Goal: Task Accomplishment & Management: Manage account settings

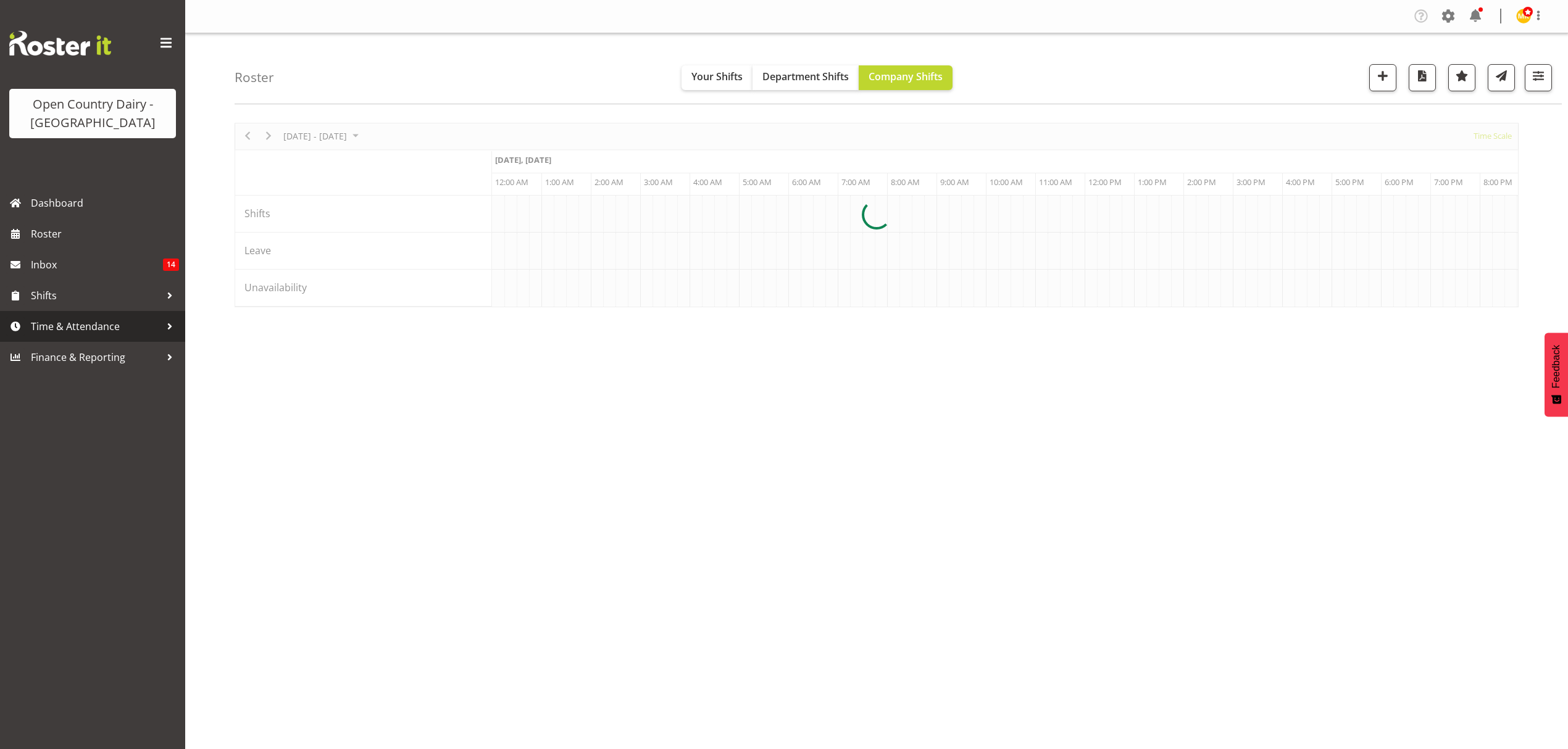
scroll to position [0, 5925]
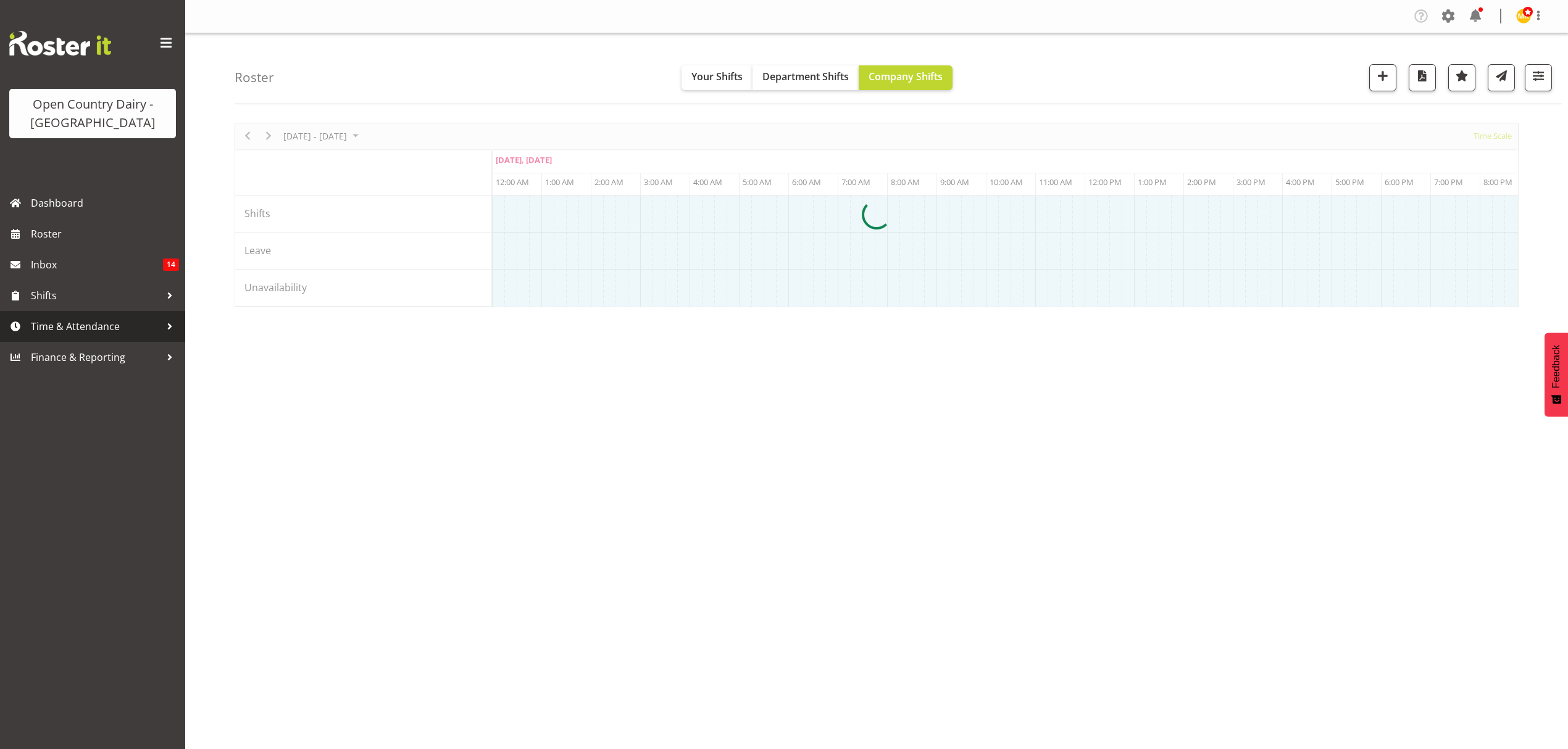
click at [87, 329] on span "Time & Attendance" at bounding box center [95, 326] width 130 height 19
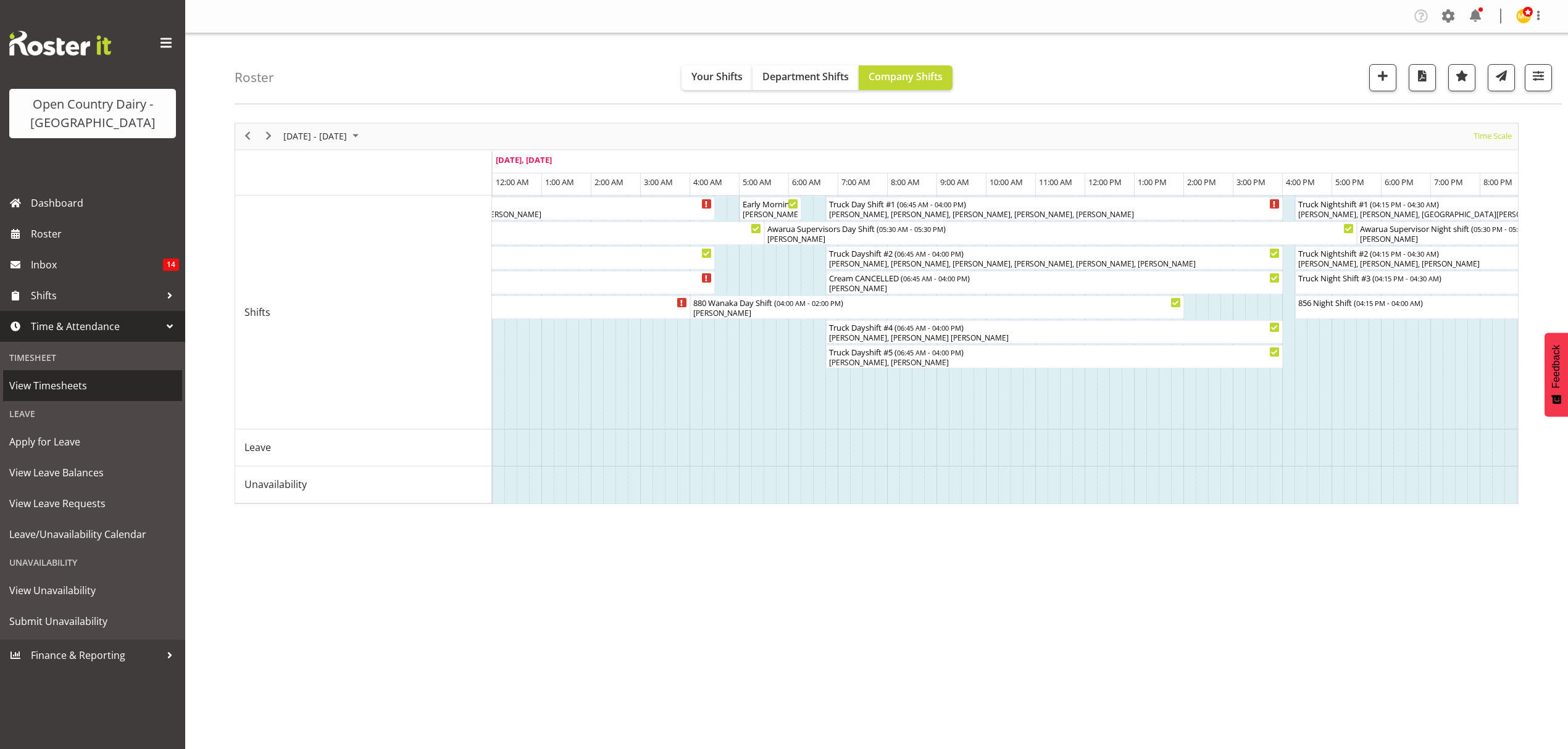
click at [71, 388] on span "View Timesheets" at bounding box center [92, 385] width 167 height 19
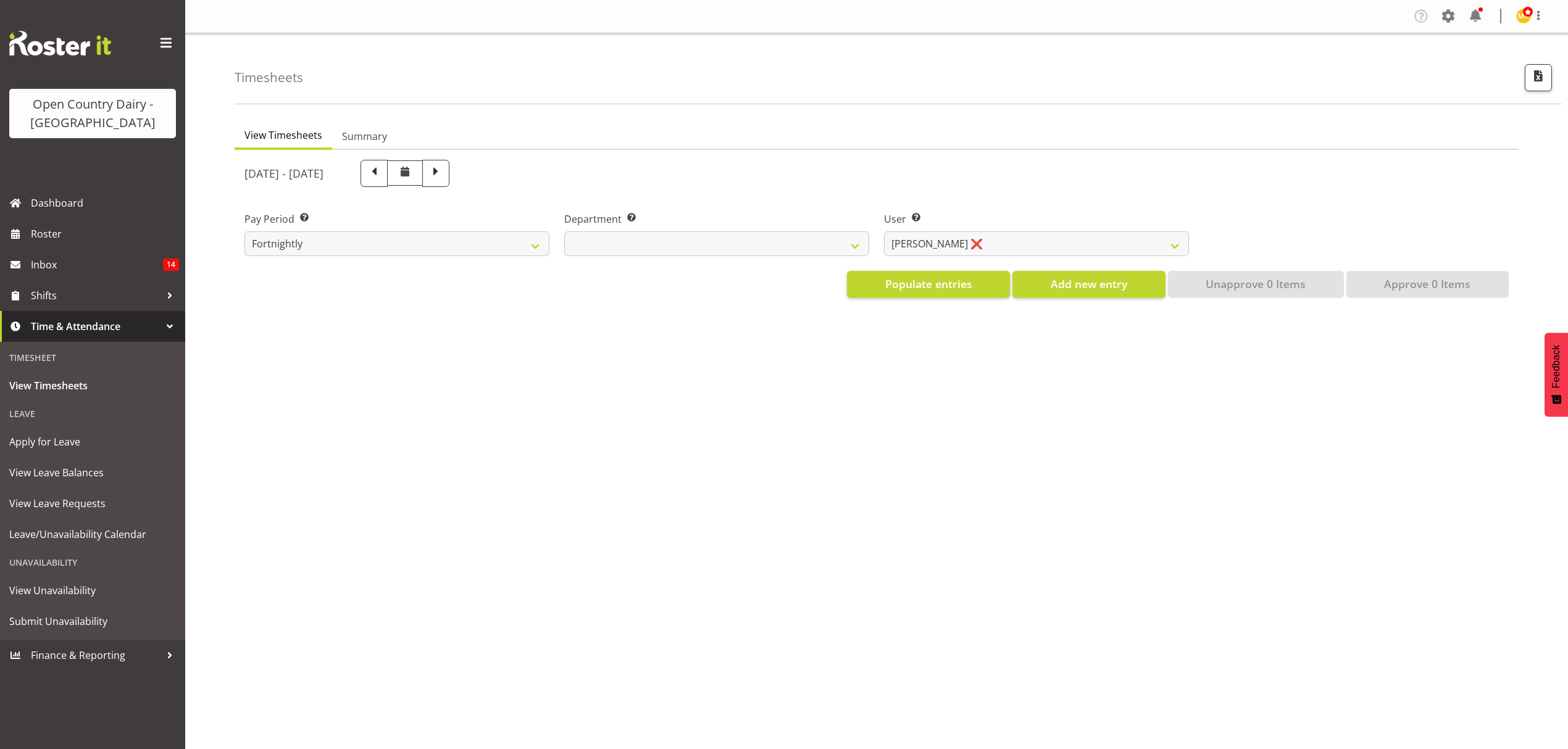
select select "699"
select select "8449"
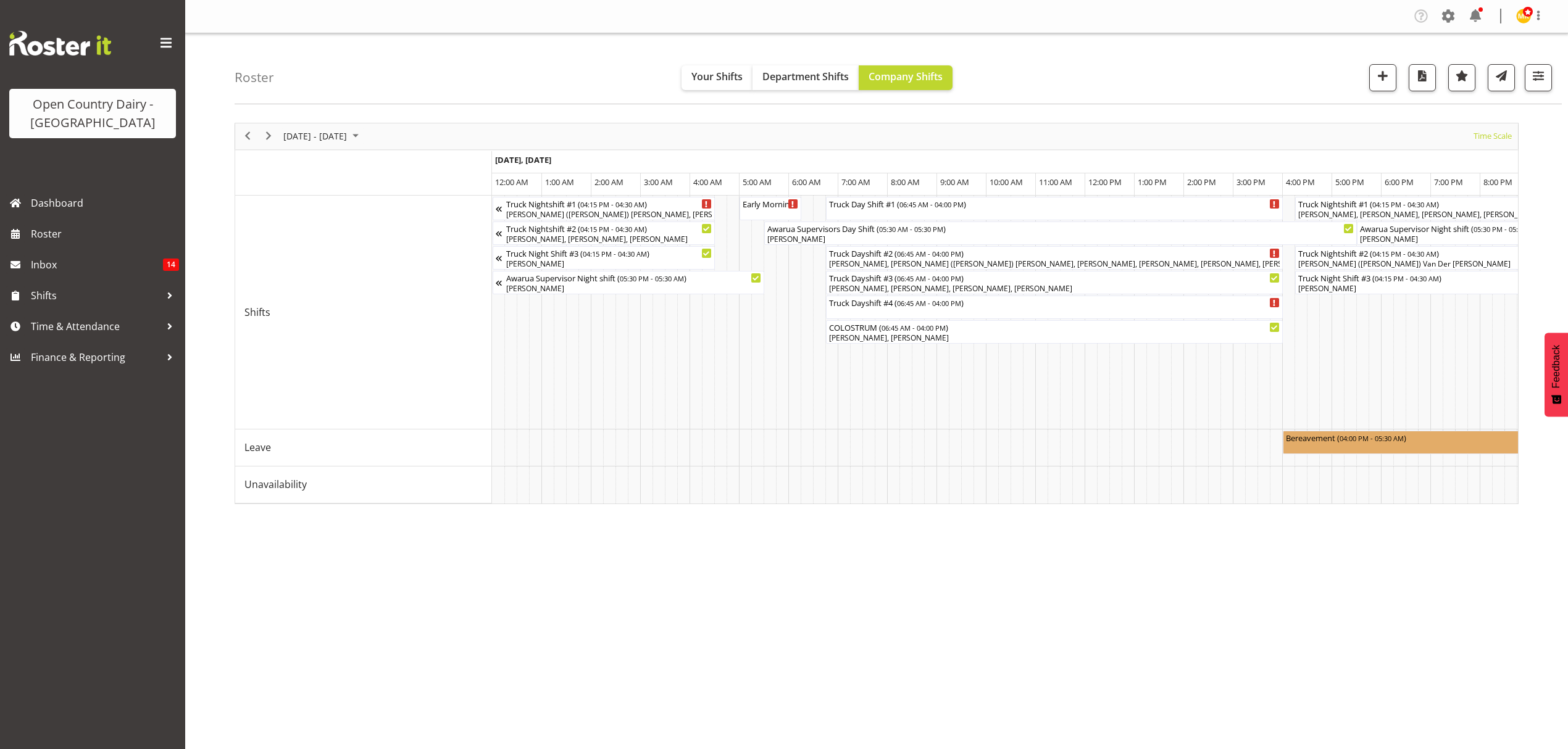
scroll to position [0, 6151]
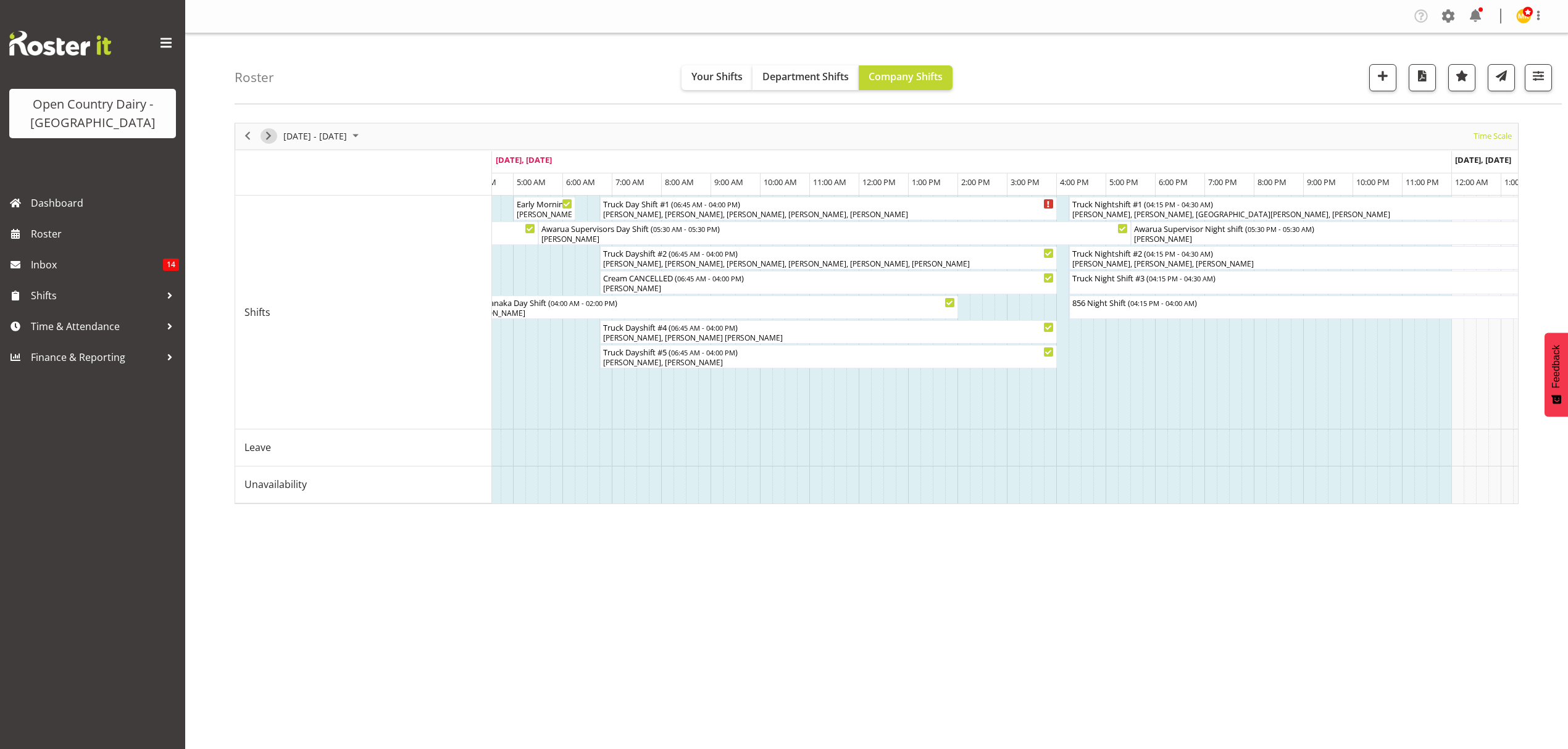
drag, startPoint x: 269, startPoint y: 134, endPoint x: 589, endPoint y: 226, distance: 333.0
click at [269, 134] on span "Next" at bounding box center [269, 136] width 15 height 15
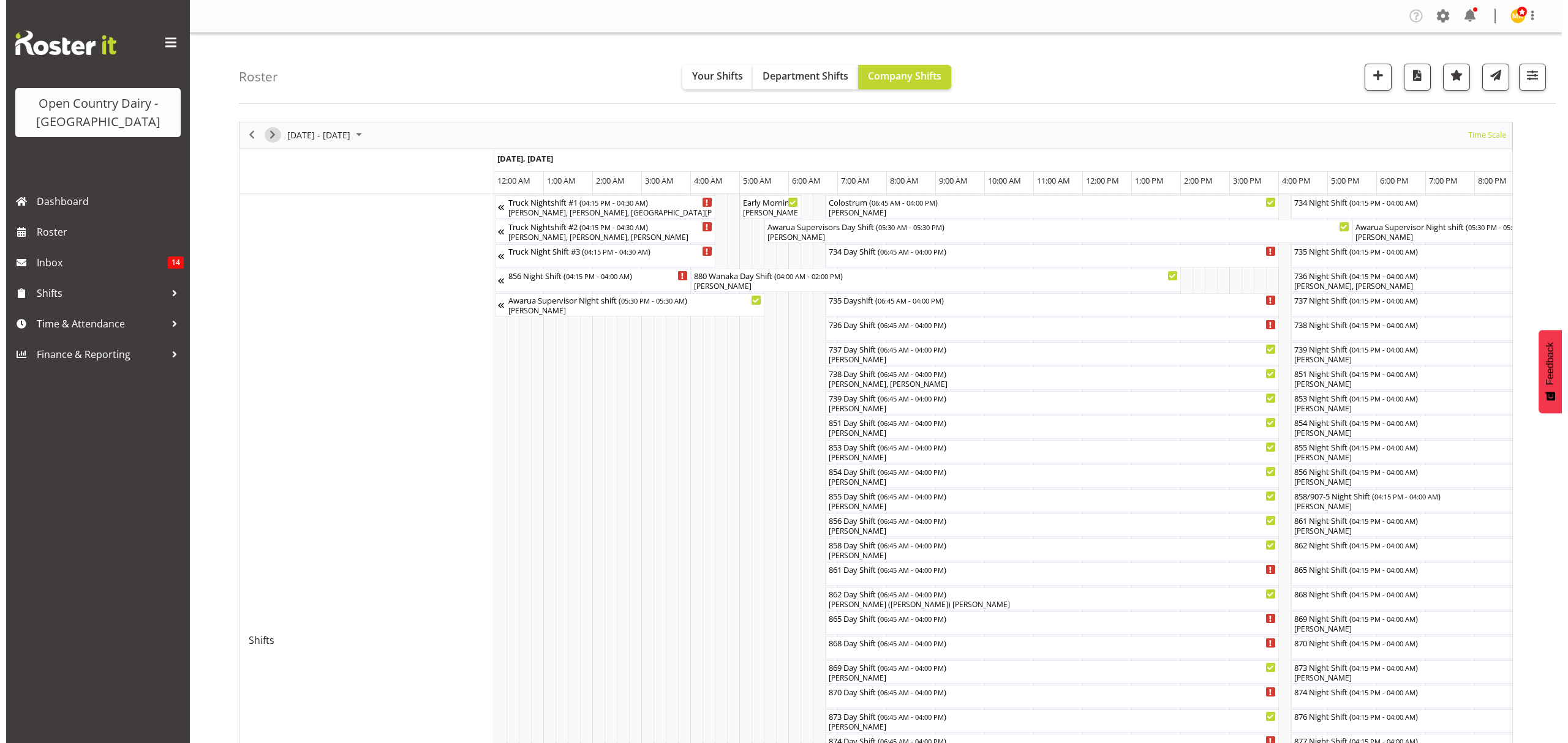
scroll to position [82, 0]
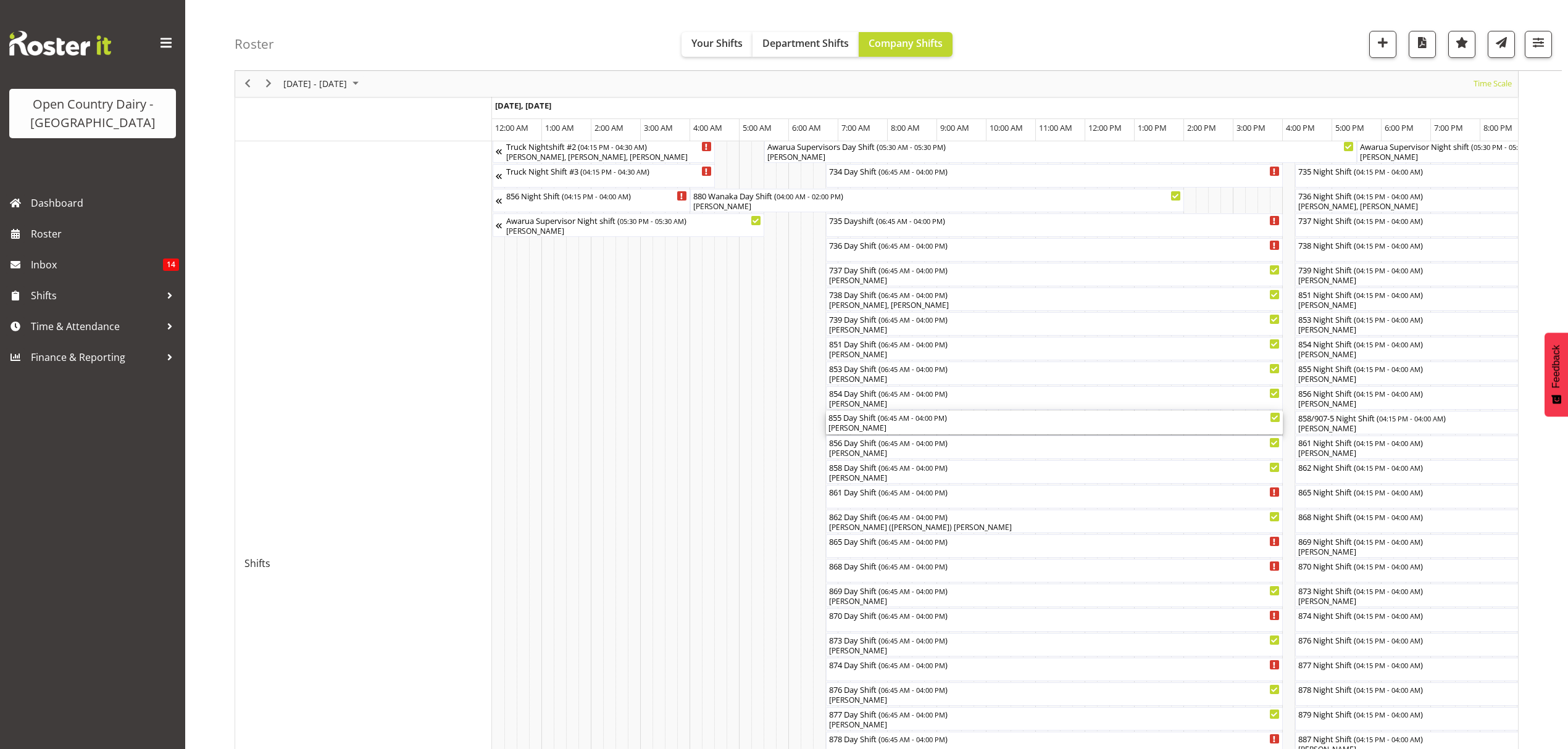
click at [877, 420] on div "855 Day Shift ( 06:45 AM - 04:00 PM )" at bounding box center [1054, 417] width 452 height 12
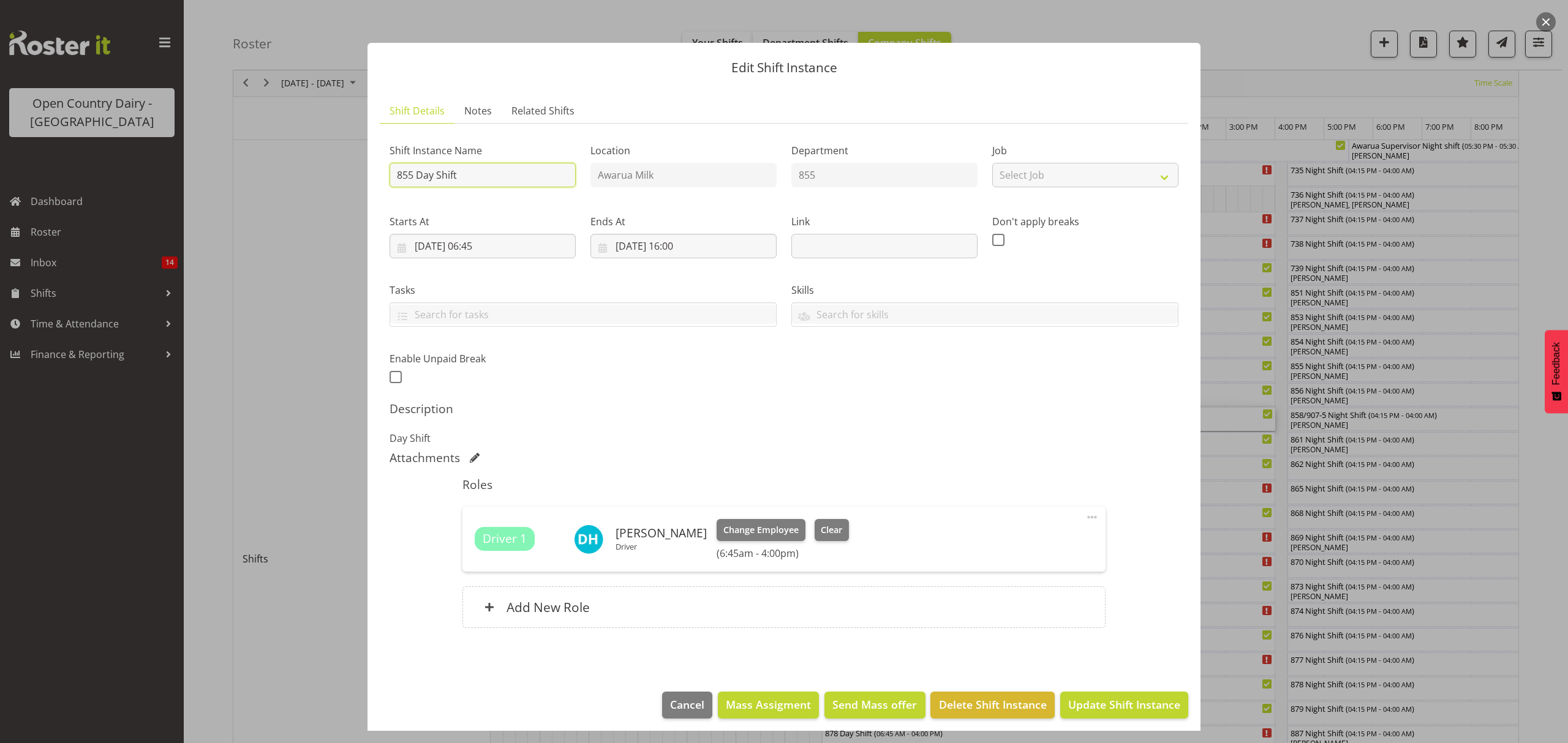
click at [474, 181] on input "855 Day Shift" at bounding box center [483, 175] width 186 height 24
type input "855 Day Shift ( Service 1pm-4.30pm SCANIA)"
click at [1093, 375] on div "Shift Instance Name 855 Day Shift ( Service 1pm-4.30pm SCANIA) Location Awarua …" at bounding box center [783, 260] width 804 height 268
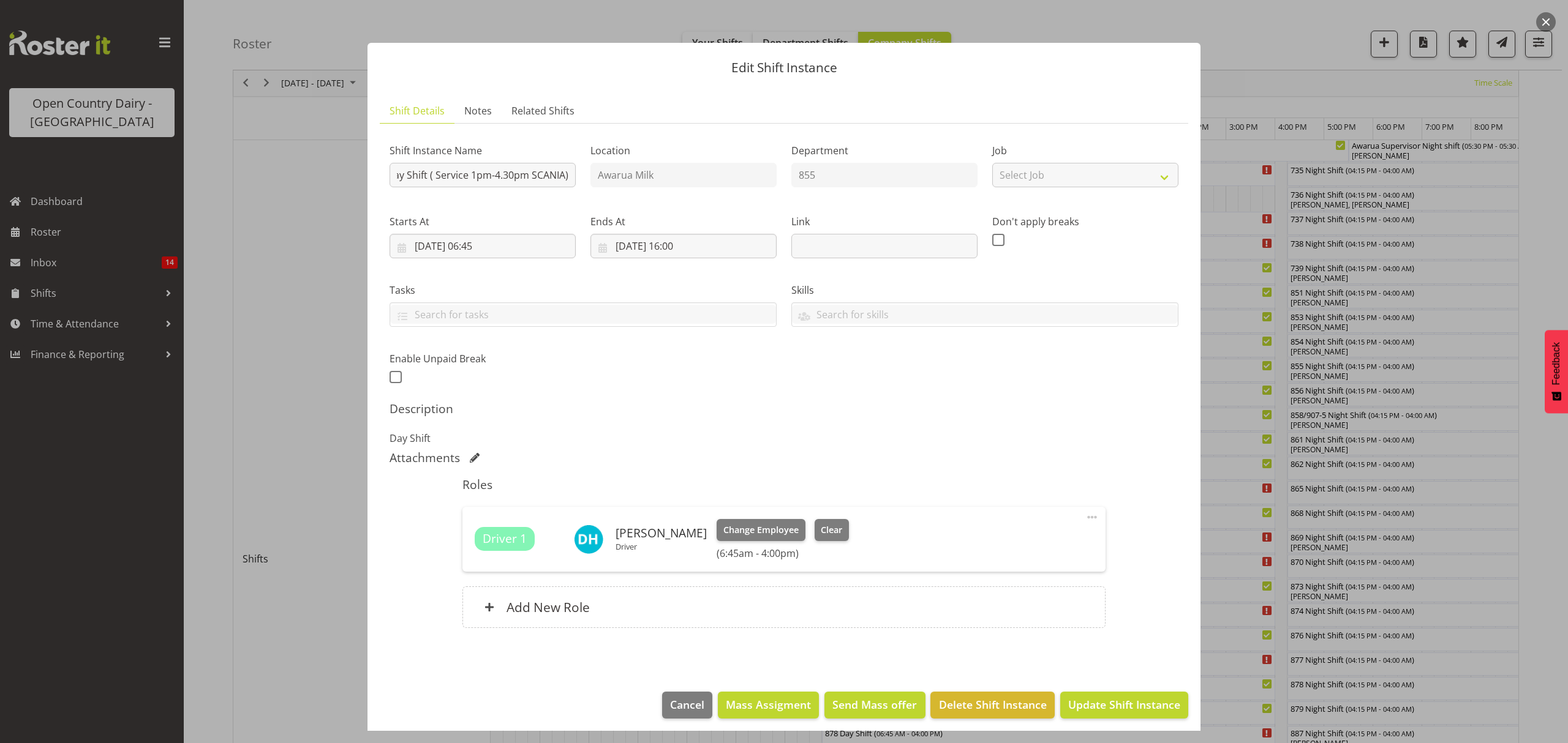
scroll to position [0, 0]
click at [1115, 392] on div "Shift Instance Name 855 Day Shift ( Service 1pm-4.30pm SCANIA) Location Awarua …" at bounding box center [783, 260] width 804 height 268
click at [1083, 697] on button "Update Shift Instance" at bounding box center [1124, 706] width 128 height 27
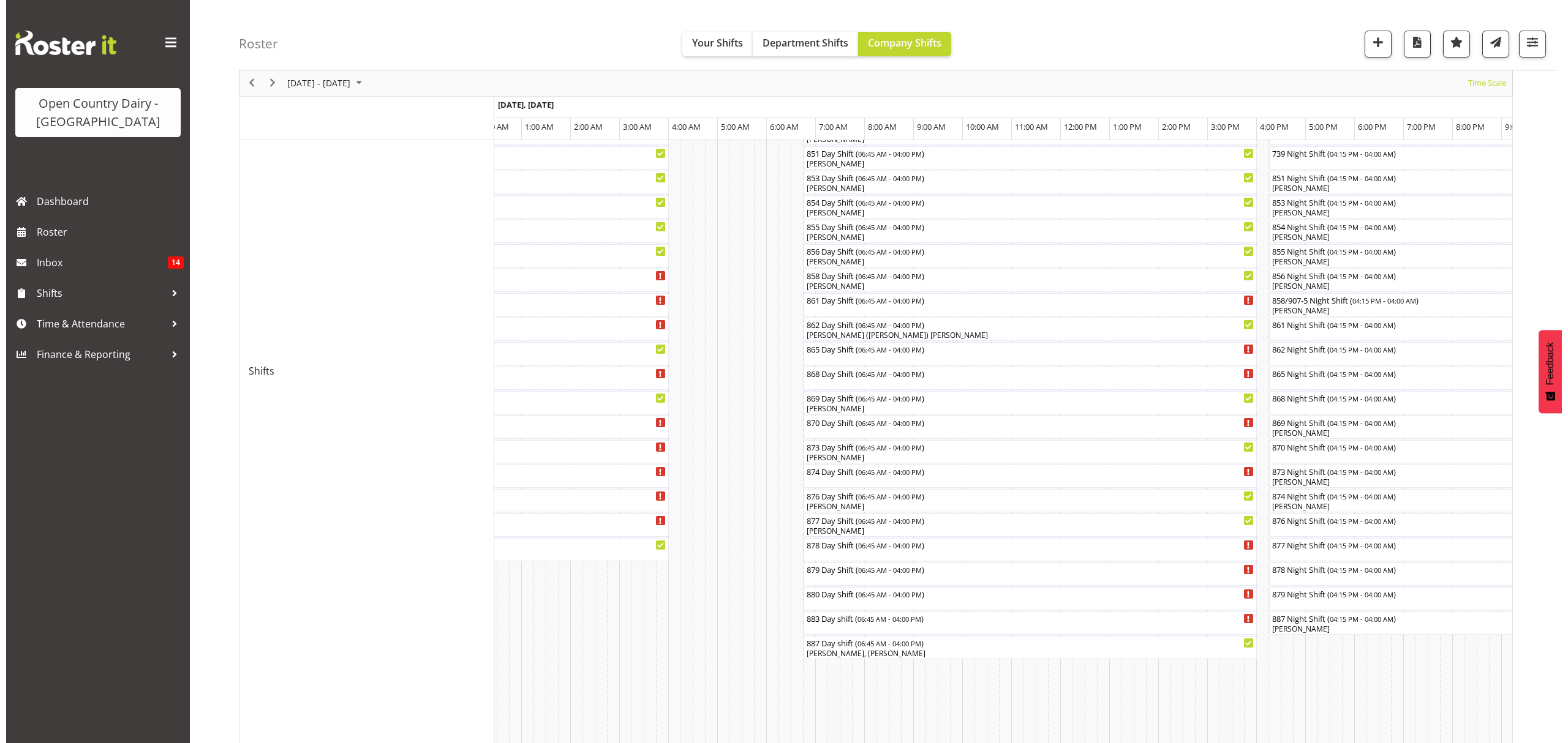
scroll to position [195, 0]
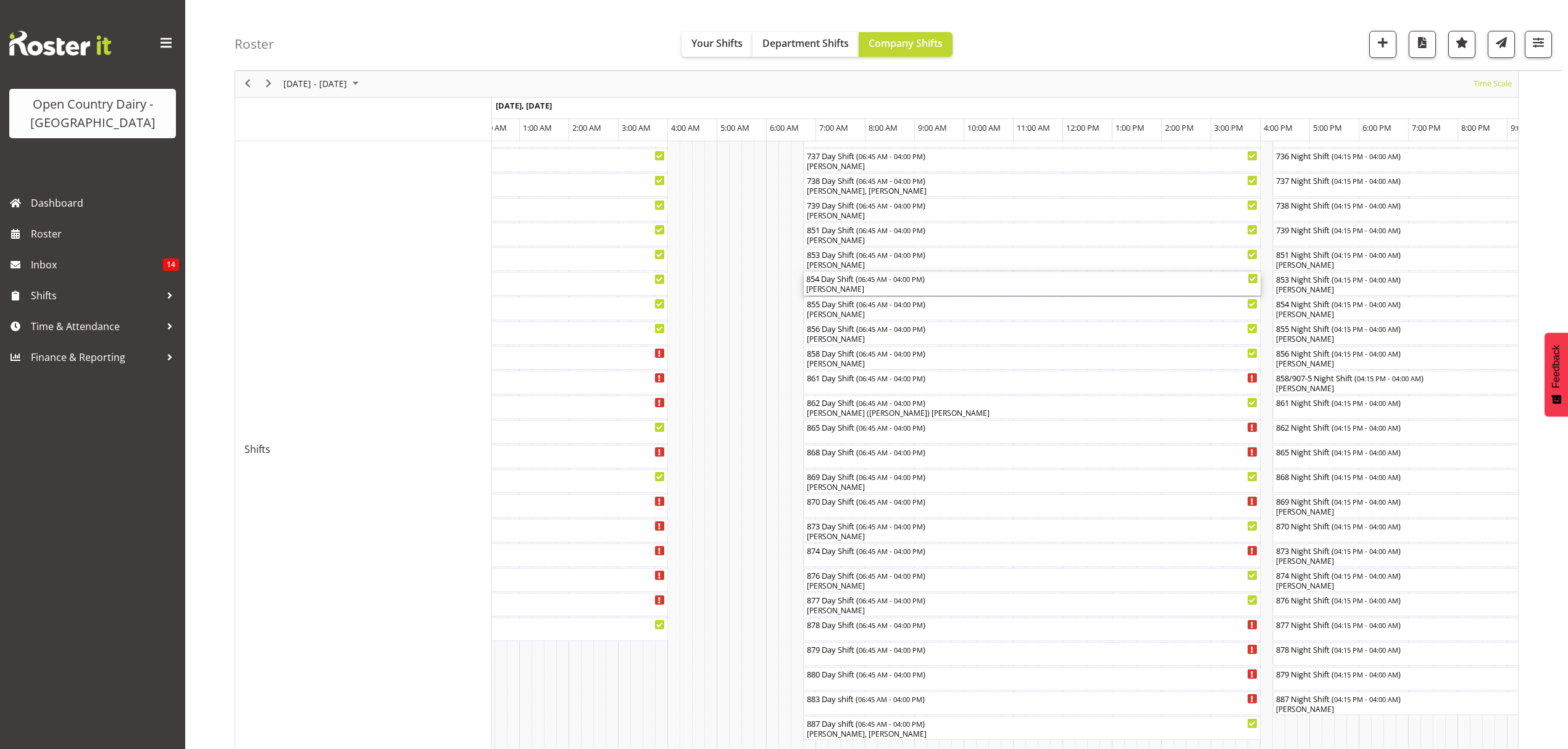
click at [847, 281] on div "854 Day Shift ( 06:45 AM - 04:00 PM )" at bounding box center [1032, 278] width 452 height 12
click at [0, 0] on div at bounding box center [0, 0] width 0 height 0
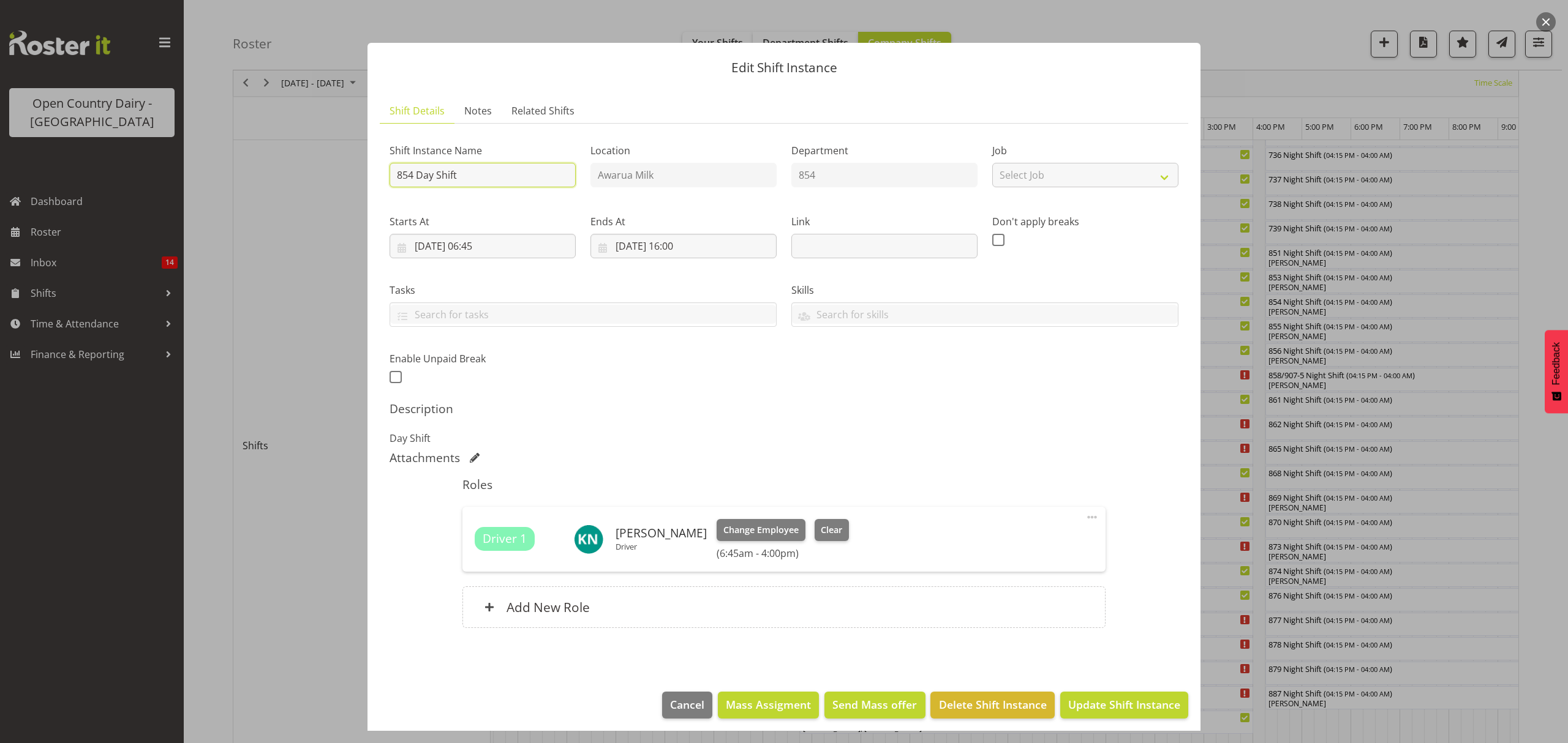
click at [466, 174] on input "854 Day Shift" at bounding box center [483, 175] width 186 height 24
type input "854 Day Shift ( service 1pm-4.30pm SMT w/shop)"
click at [889, 352] on div "Shift Instance Name 854 Day Shift ( service 1pm-4.30pm SMT w/shop) Location Awa…" at bounding box center [783, 260] width 804 height 268
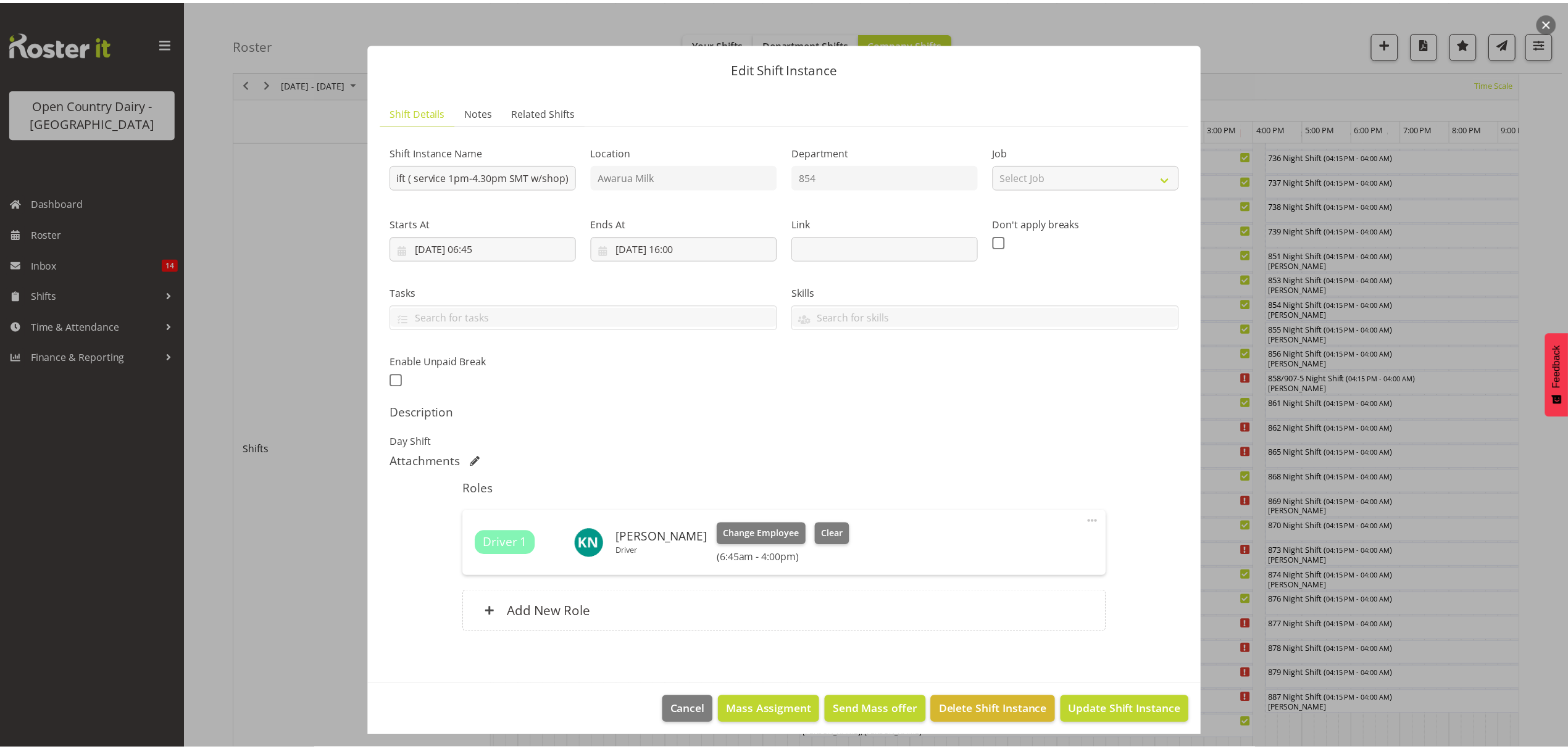
scroll to position [0, 0]
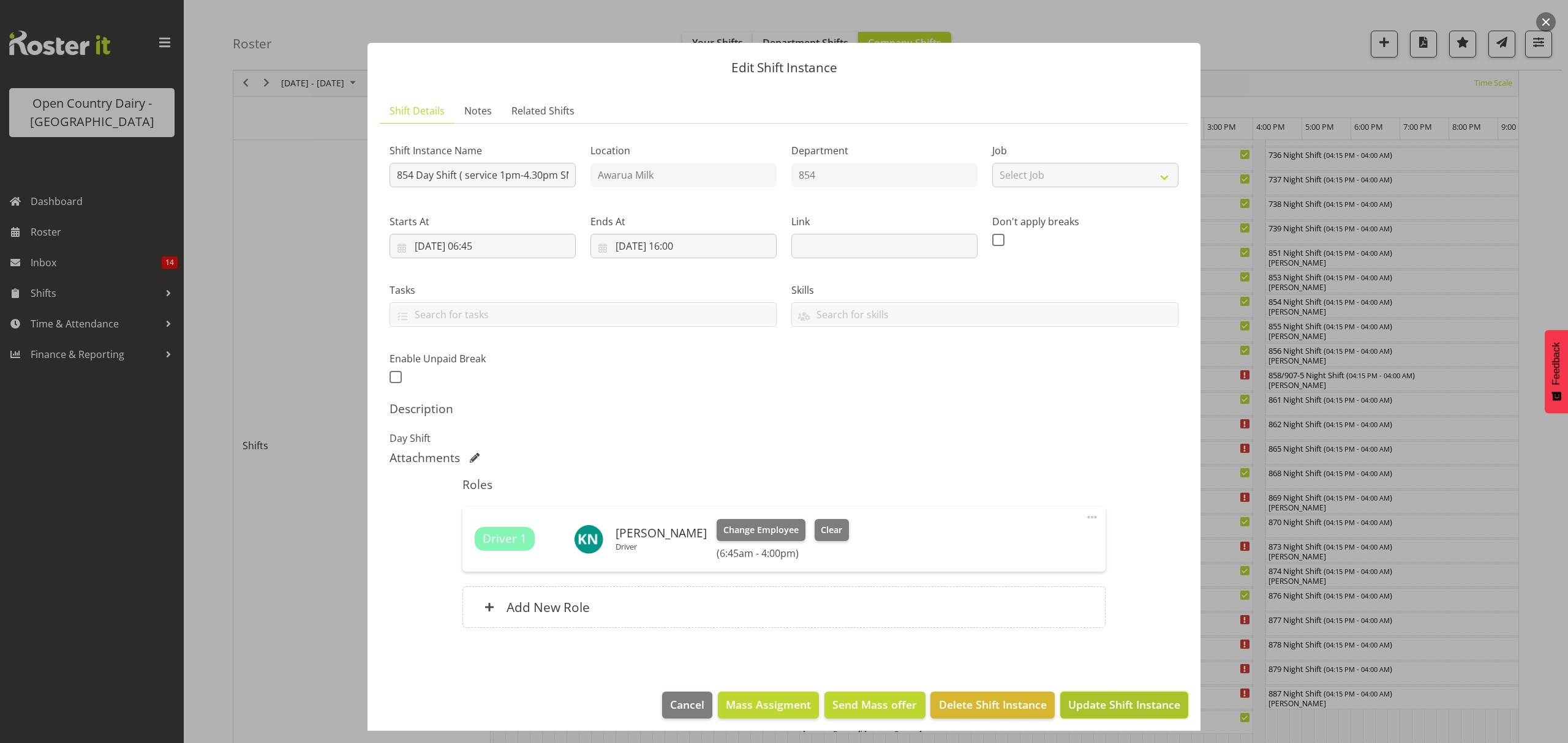
click at [1126, 706] on span "Update Shift Instance" at bounding box center [1124, 704] width 112 height 16
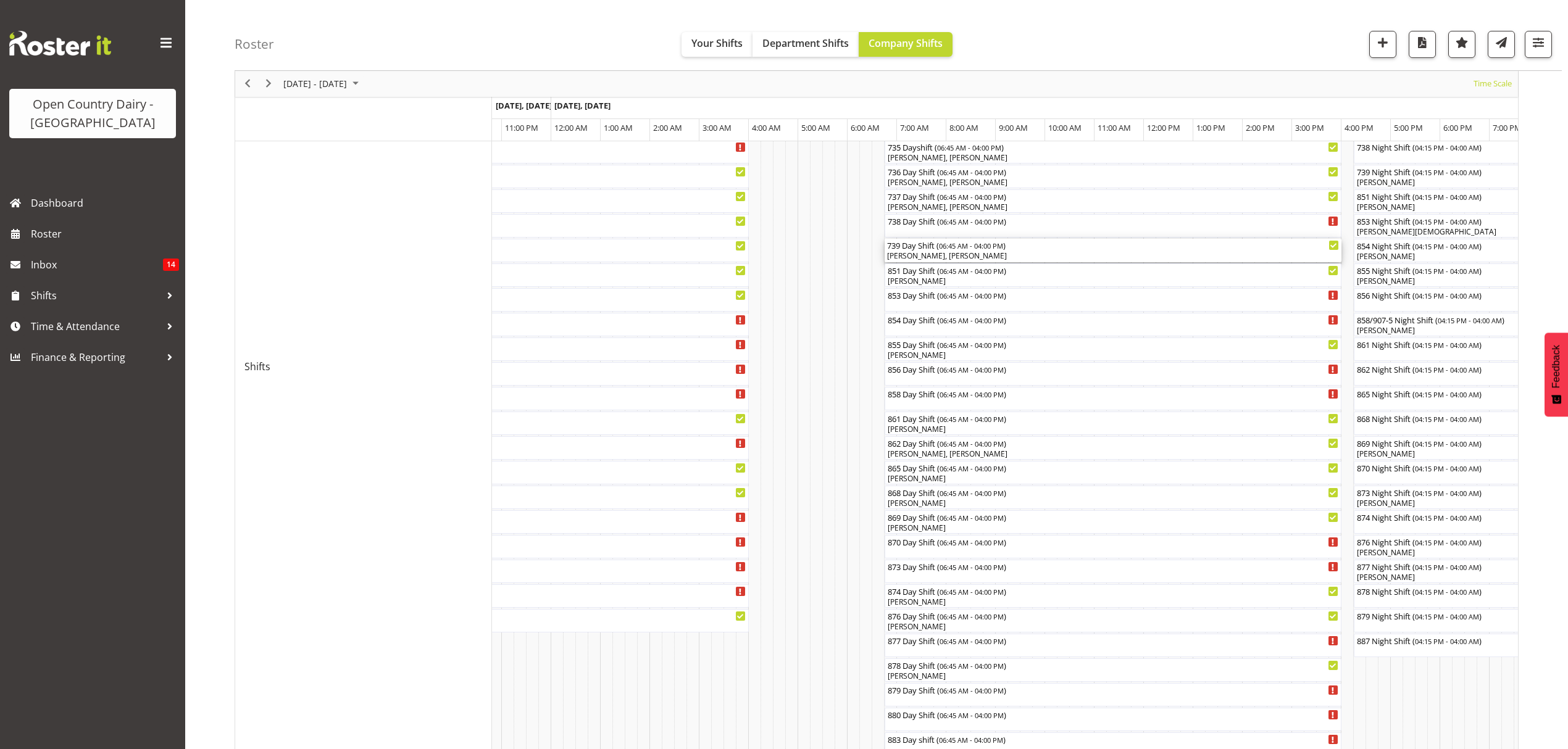
click at [922, 248] on div "739 Day Shift ( 06:45 AM - 04:00 PM )" at bounding box center [1113, 245] width 452 height 12
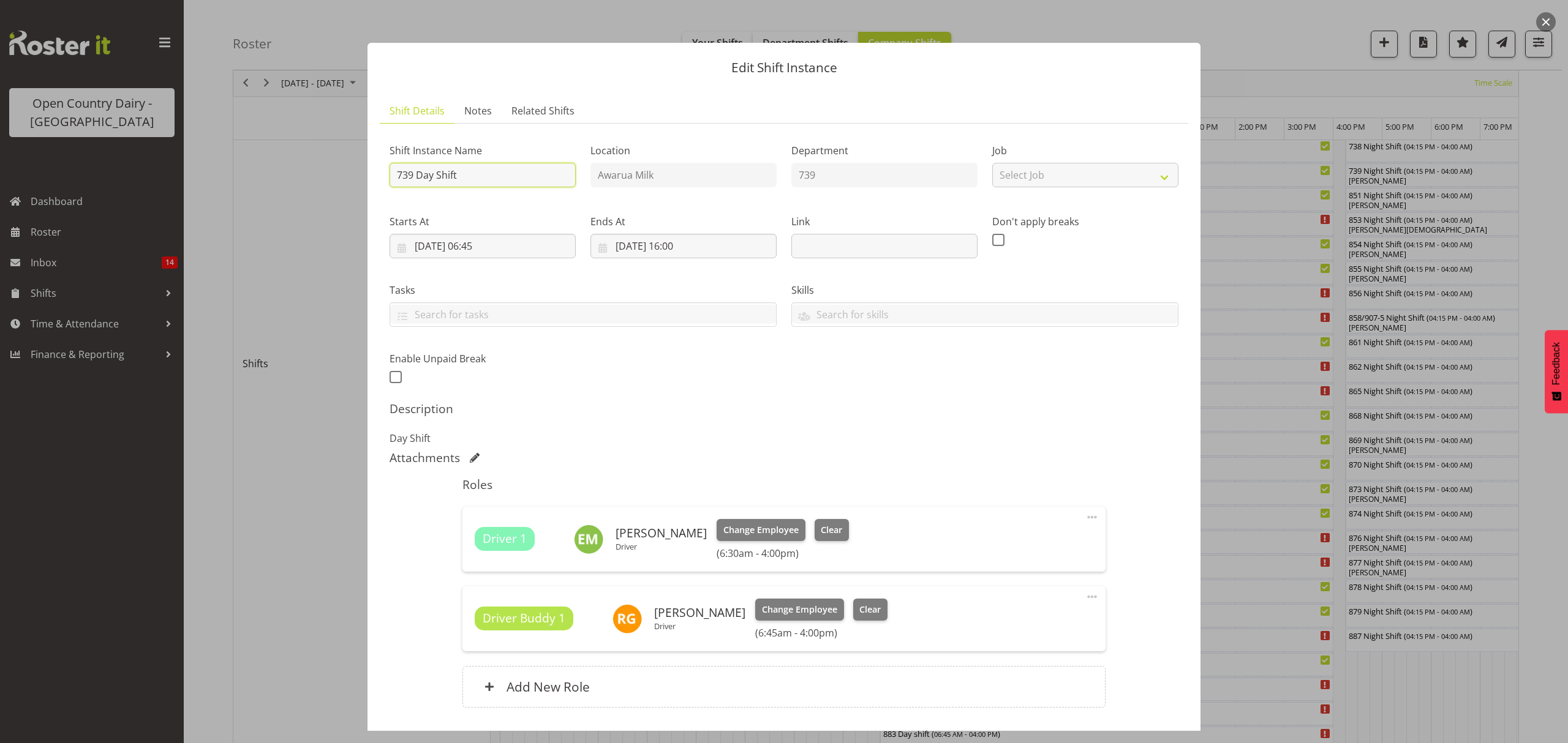
click at [479, 170] on input "739 Day Shift" at bounding box center [483, 175] width 186 height 24
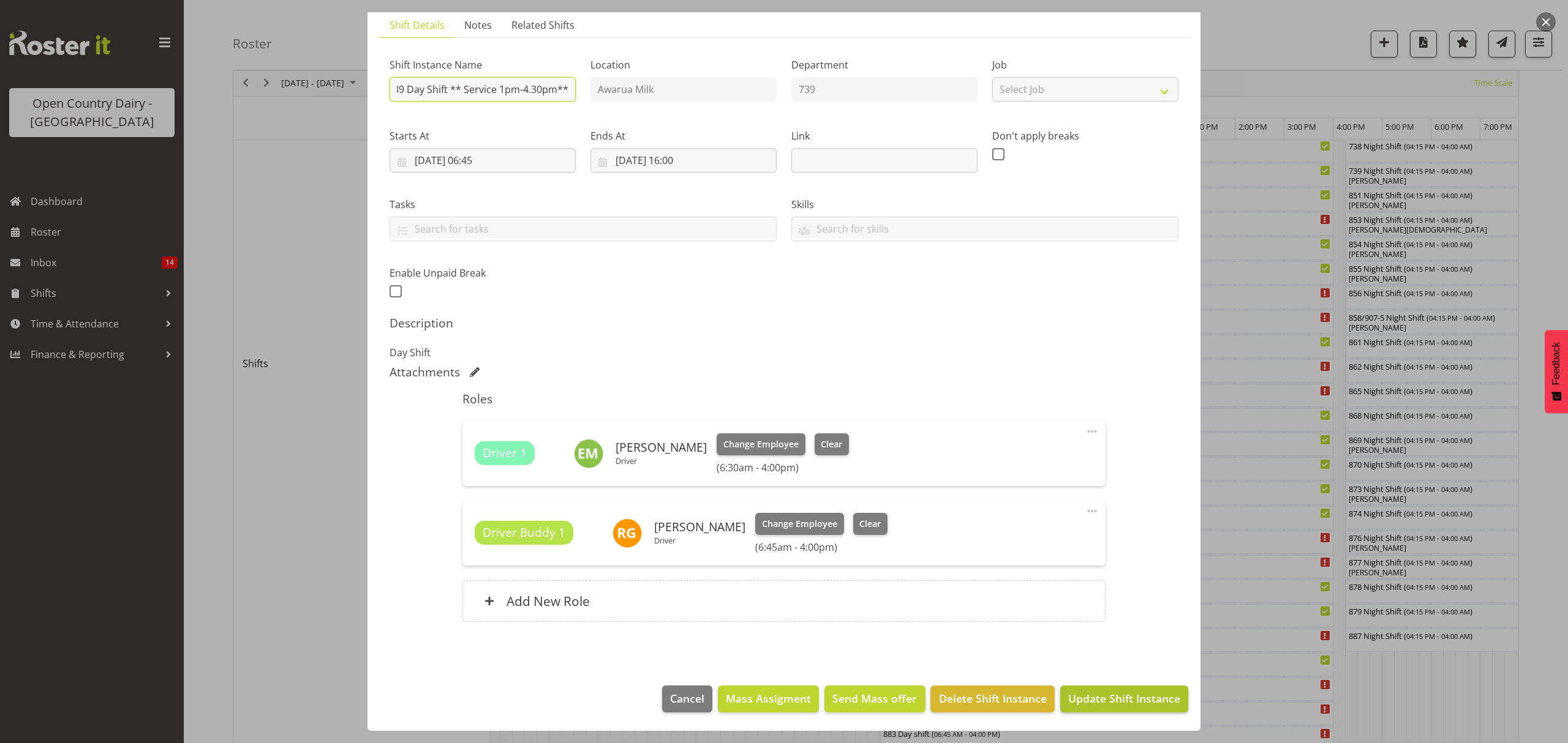
type input "739 Day Shift ** Service 1pm-4.30pm**"
click at [1098, 701] on span "Update Shift Instance" at bounding box center [1124, 698] width 112 height 16
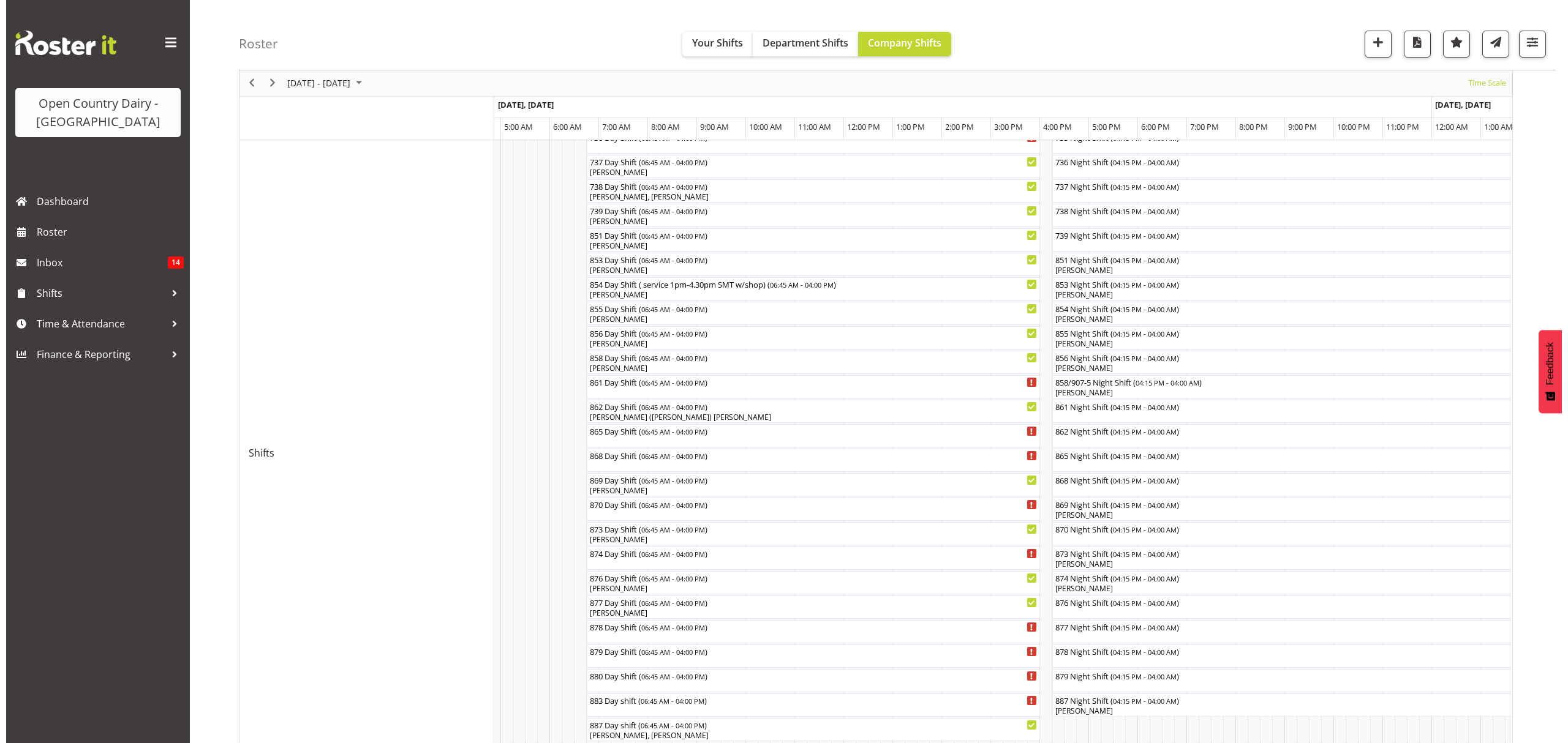
scroll to position [195, 0]
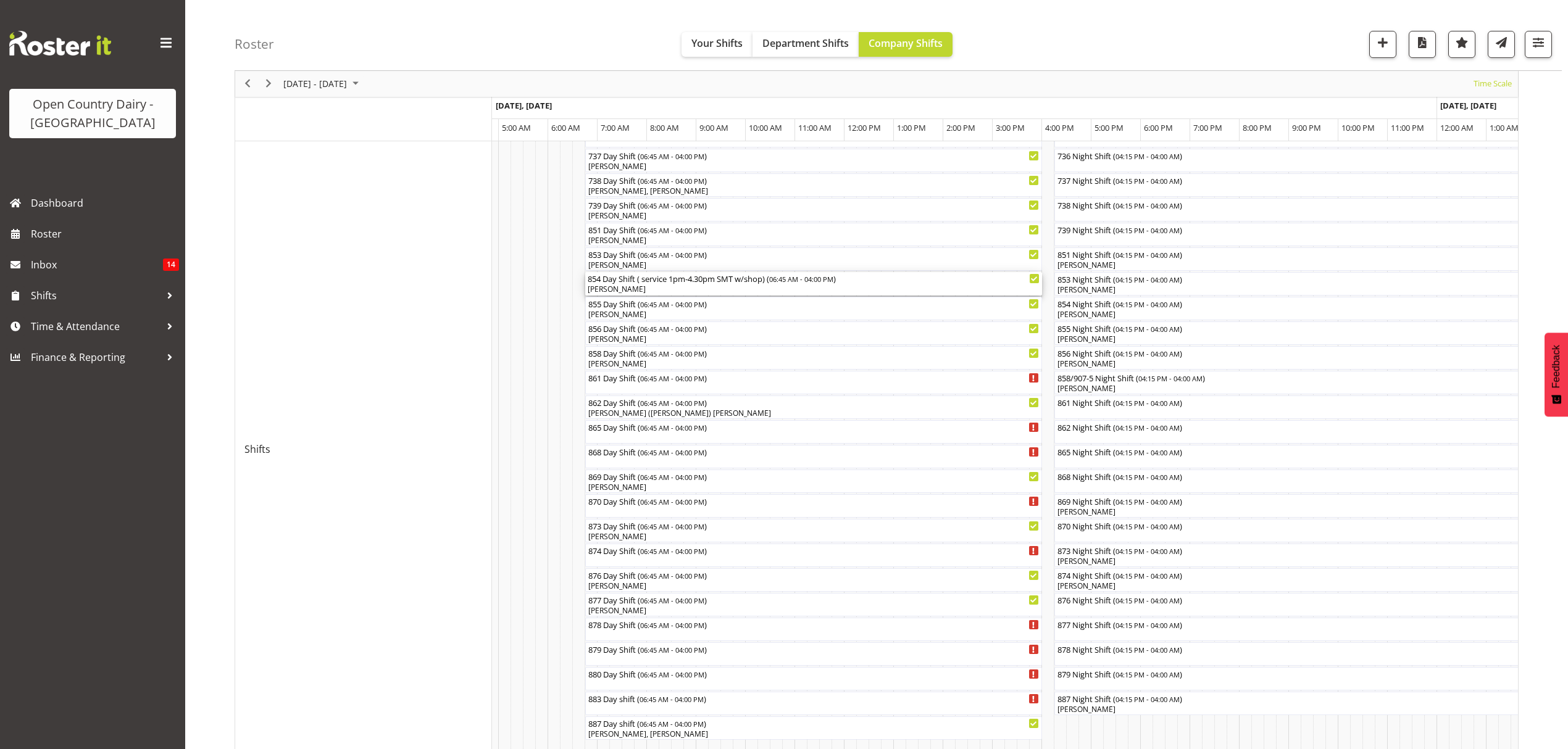
click at [713, 281] on div "854 Day Shift ( service 1pm-4.30pm SMT w/shop) ( 06:45 AM - 04:00 PM )" at bounding box center [813, 278] width 452 height 12
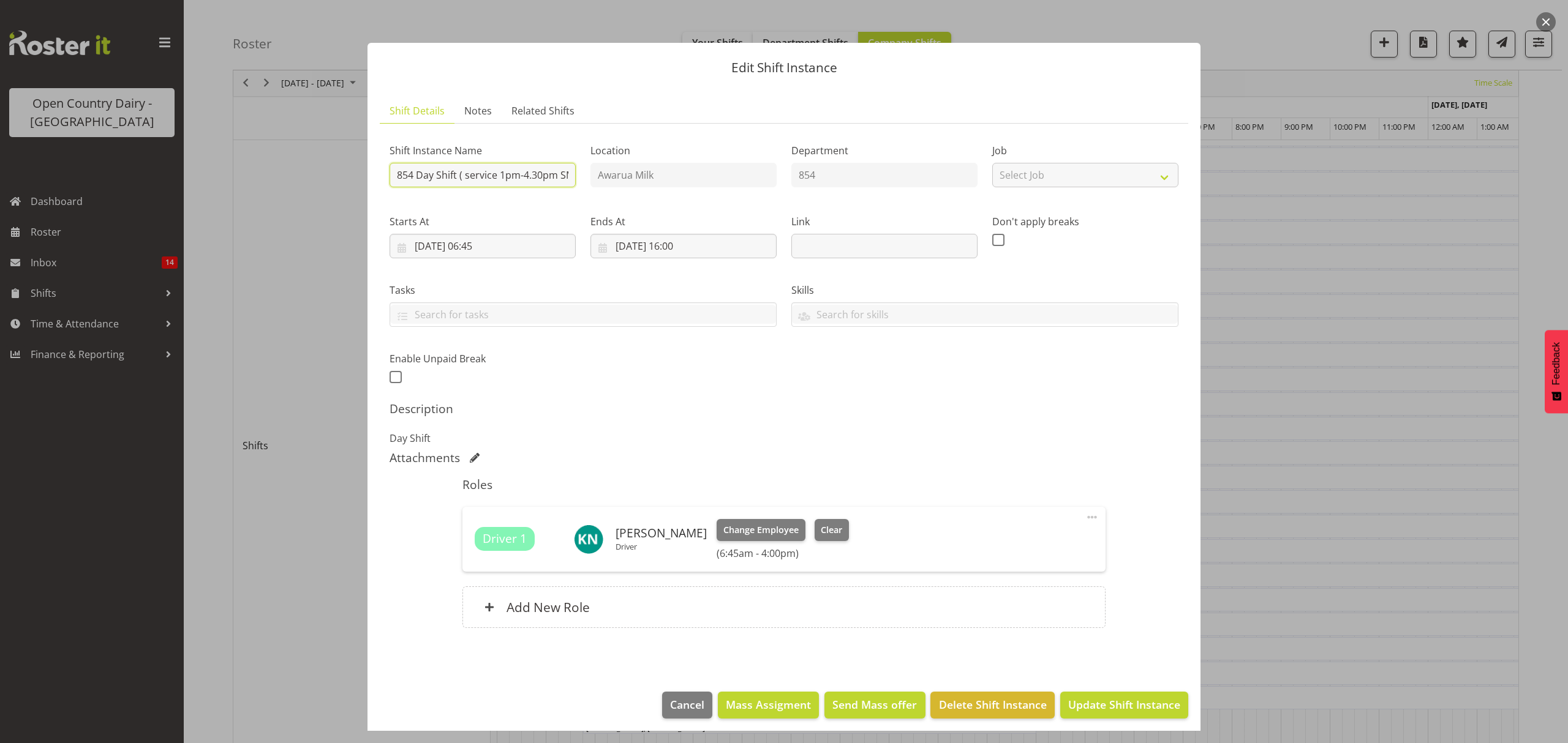
click at [459, 175] on input "854 Day Shift ( service 1pm-4.30pm SMT w/shop)" at bounding box center [483, 175] width 186 height 24
type input "854 Day Shift ** service 1pm-4.30pm SMT w/shop**"
click at [1081, 704] on span "Update Shift Instance" at bounding box center [1124, 704] width 112 height 16
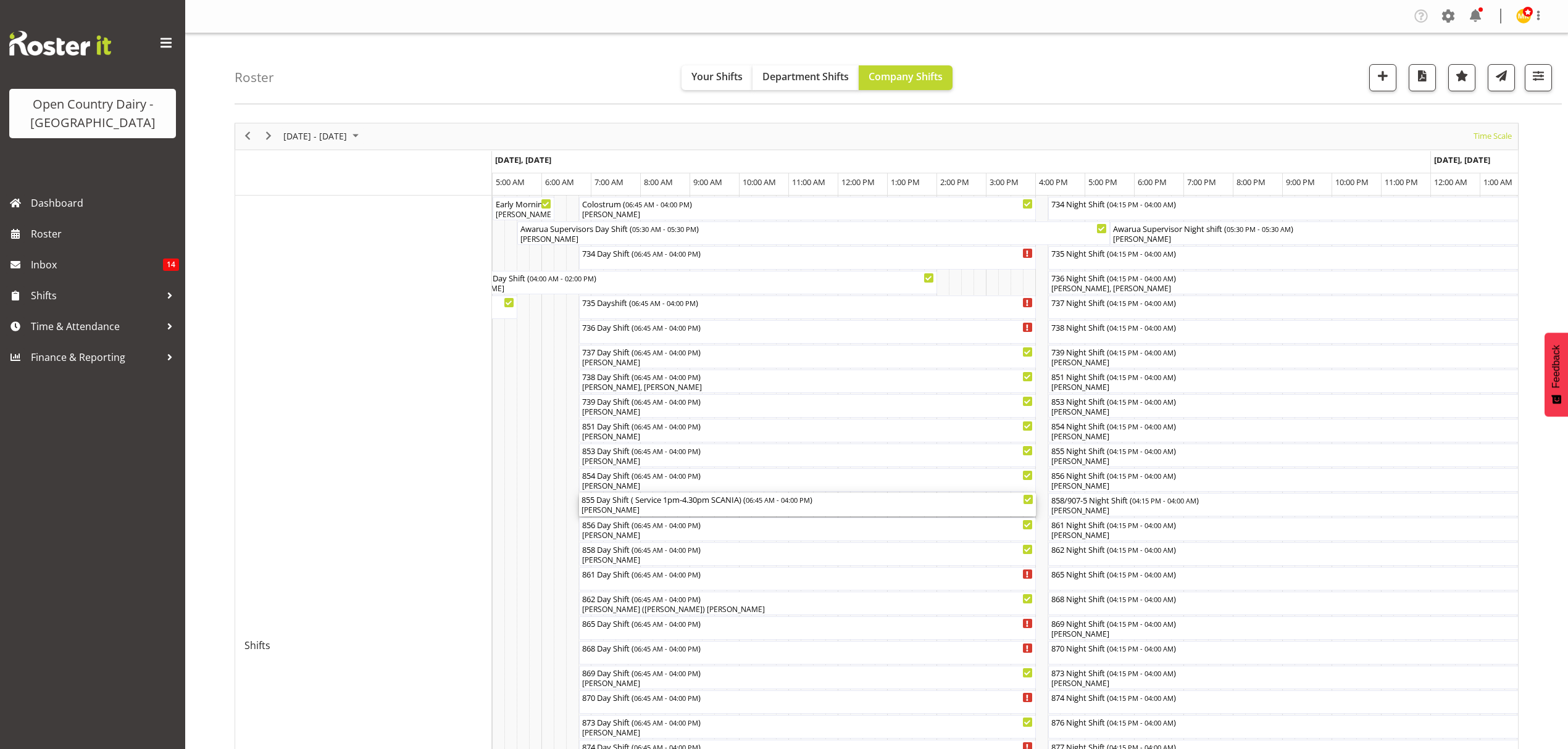
click at [689, 505] on div "855 Day Shift ( Service 1pm-4.30pm SCANIA) ( 06:45 AM - 04:00 PM )" at bounding box center [807, 499] width 452 height 12
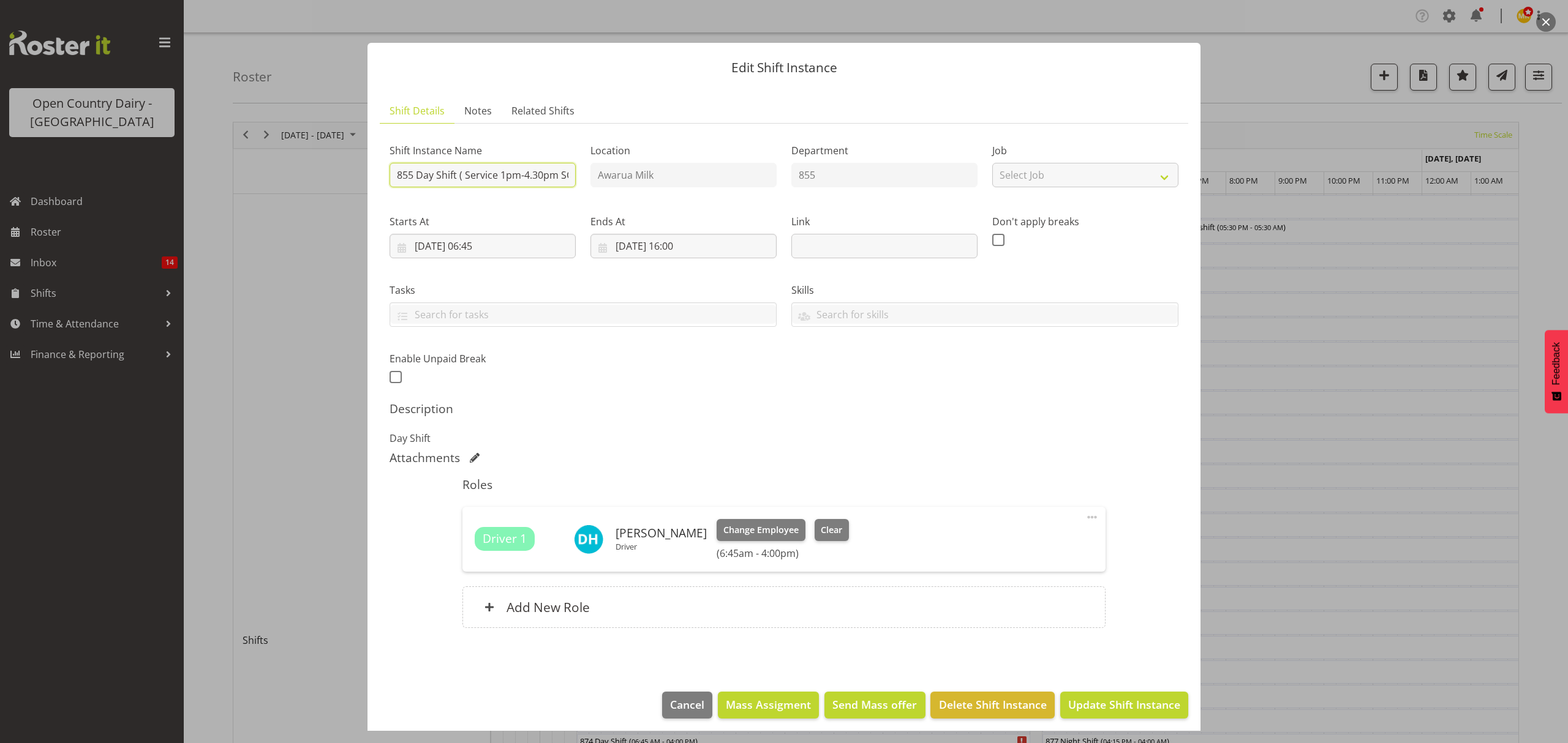
click at [459, 178] on input "855 Day Shift ( Service 1pm-4.30pm SCANIA)" at bounding box center [483, 175] width 186 height 24
type input "855 Day Shift **Service 1pm-4.30pm SCANIA**"
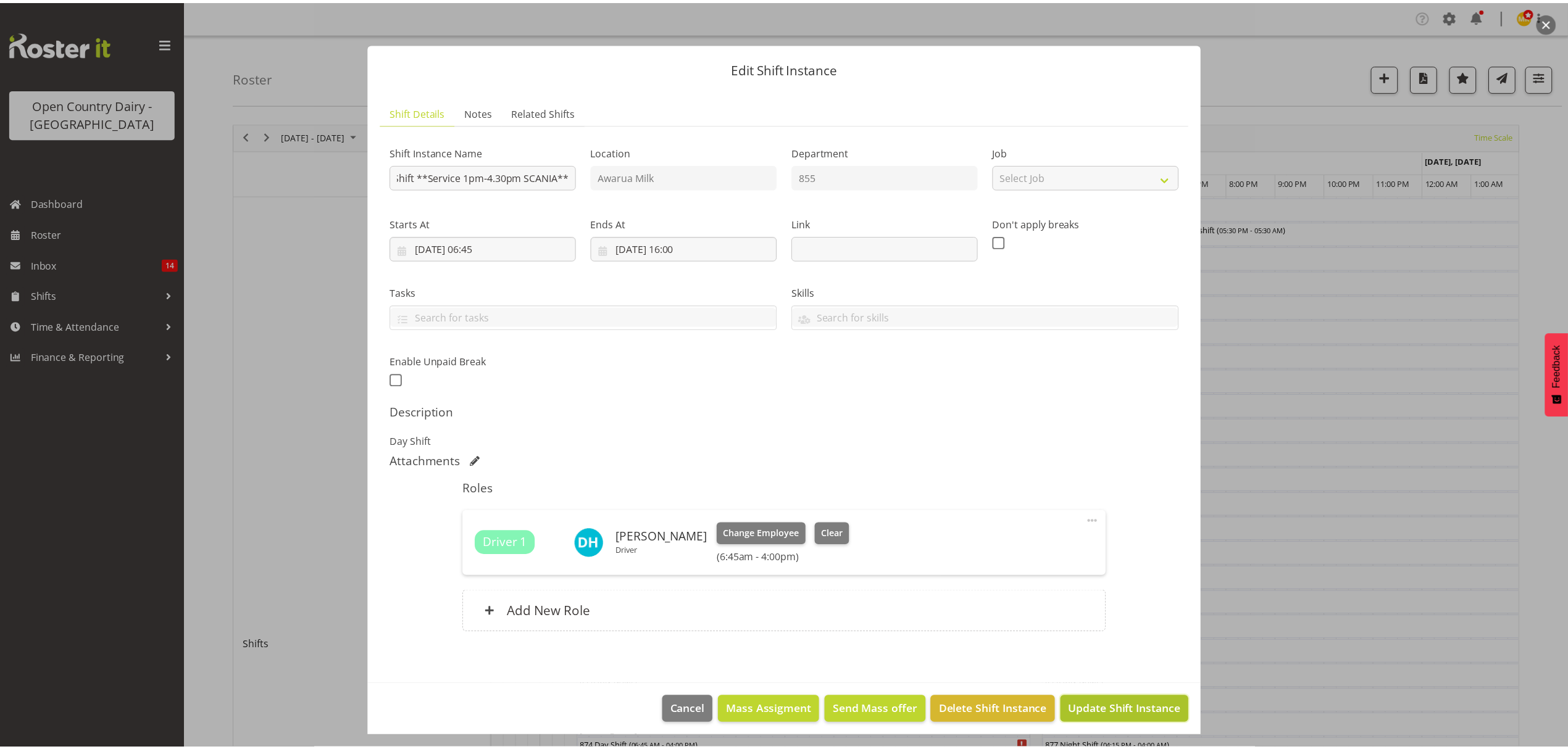
scroll to position [0, 0]
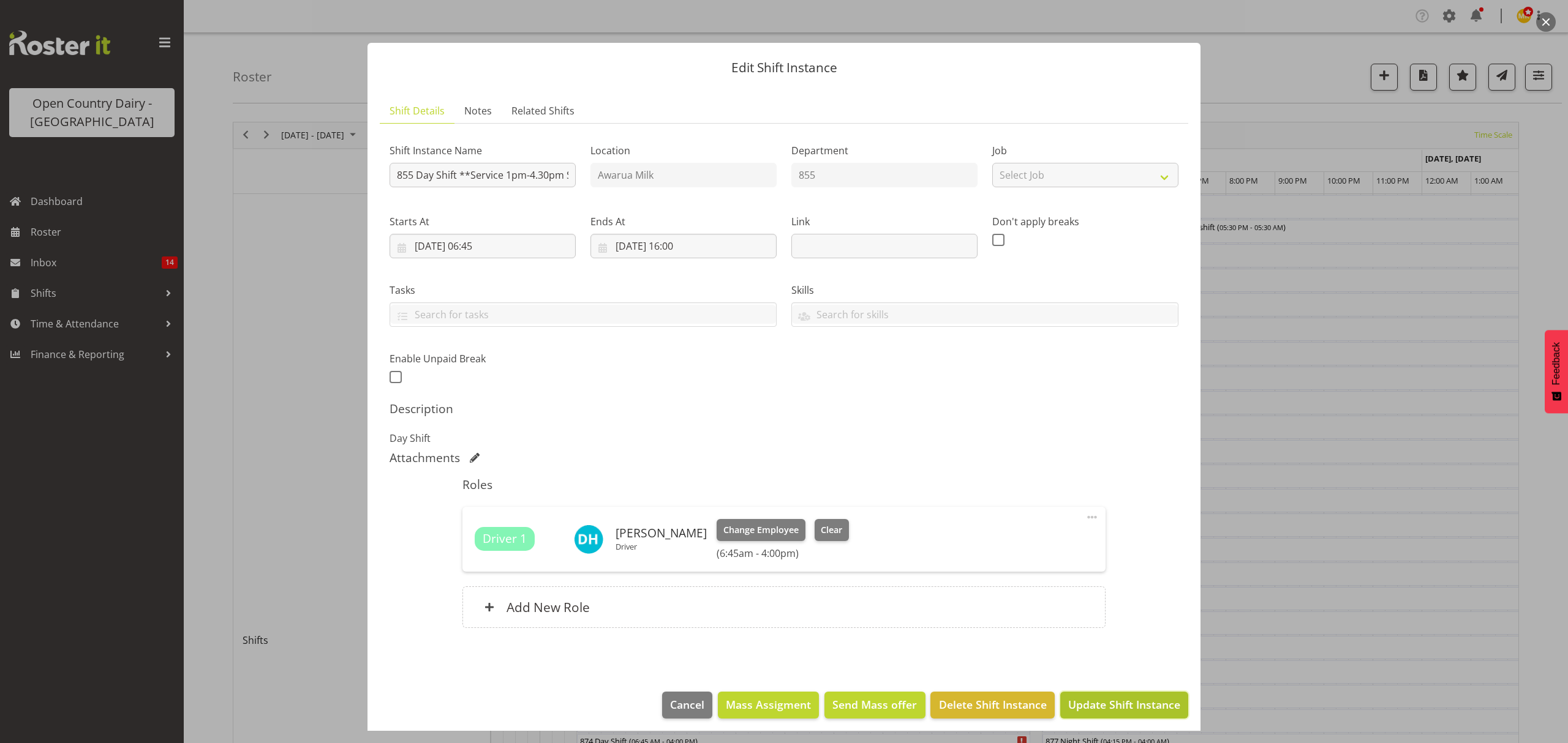
click at [1098, 708] on span "Update Shift Instance" at bounding box center [1124, 704] width 112 height 16
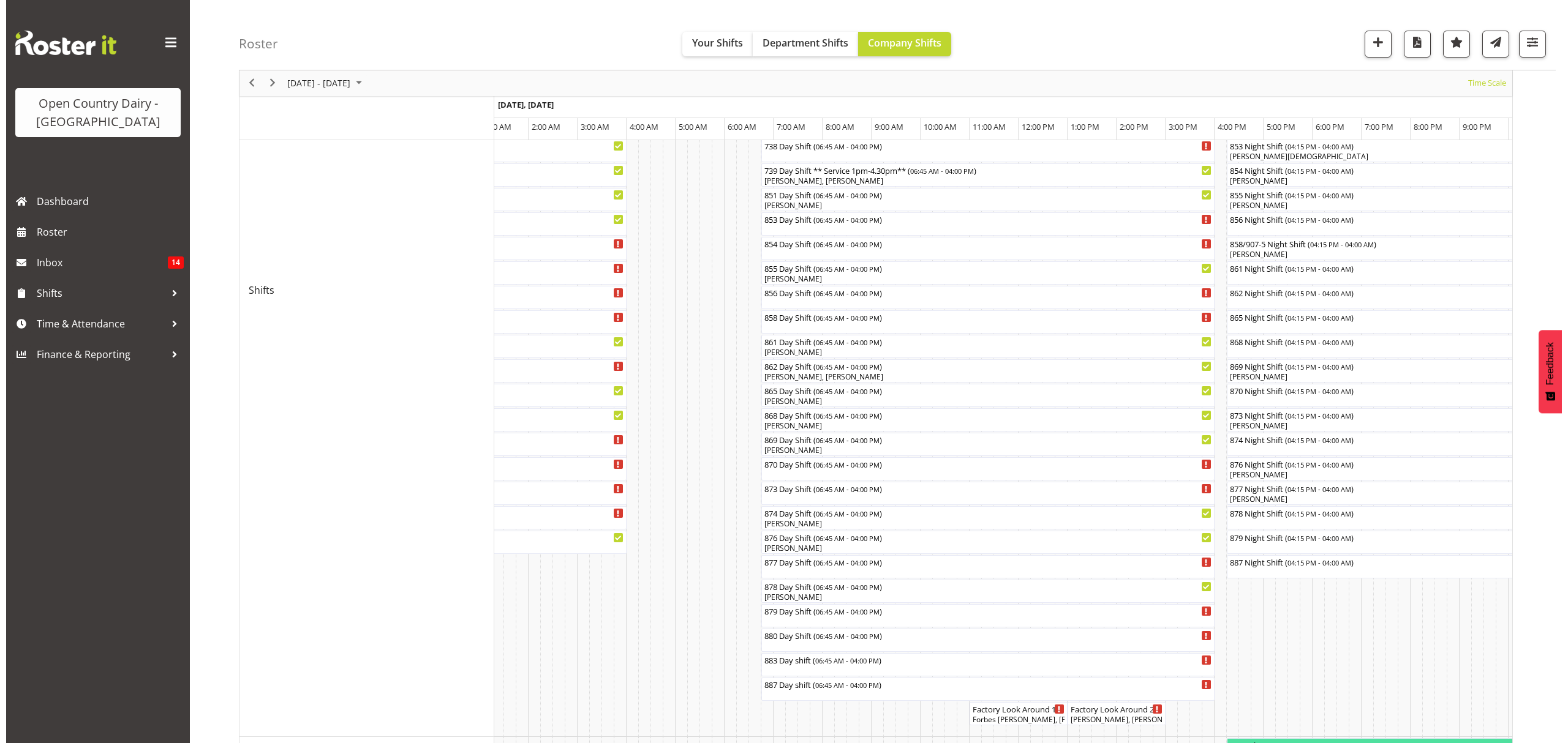
scroll to position [195, 0]
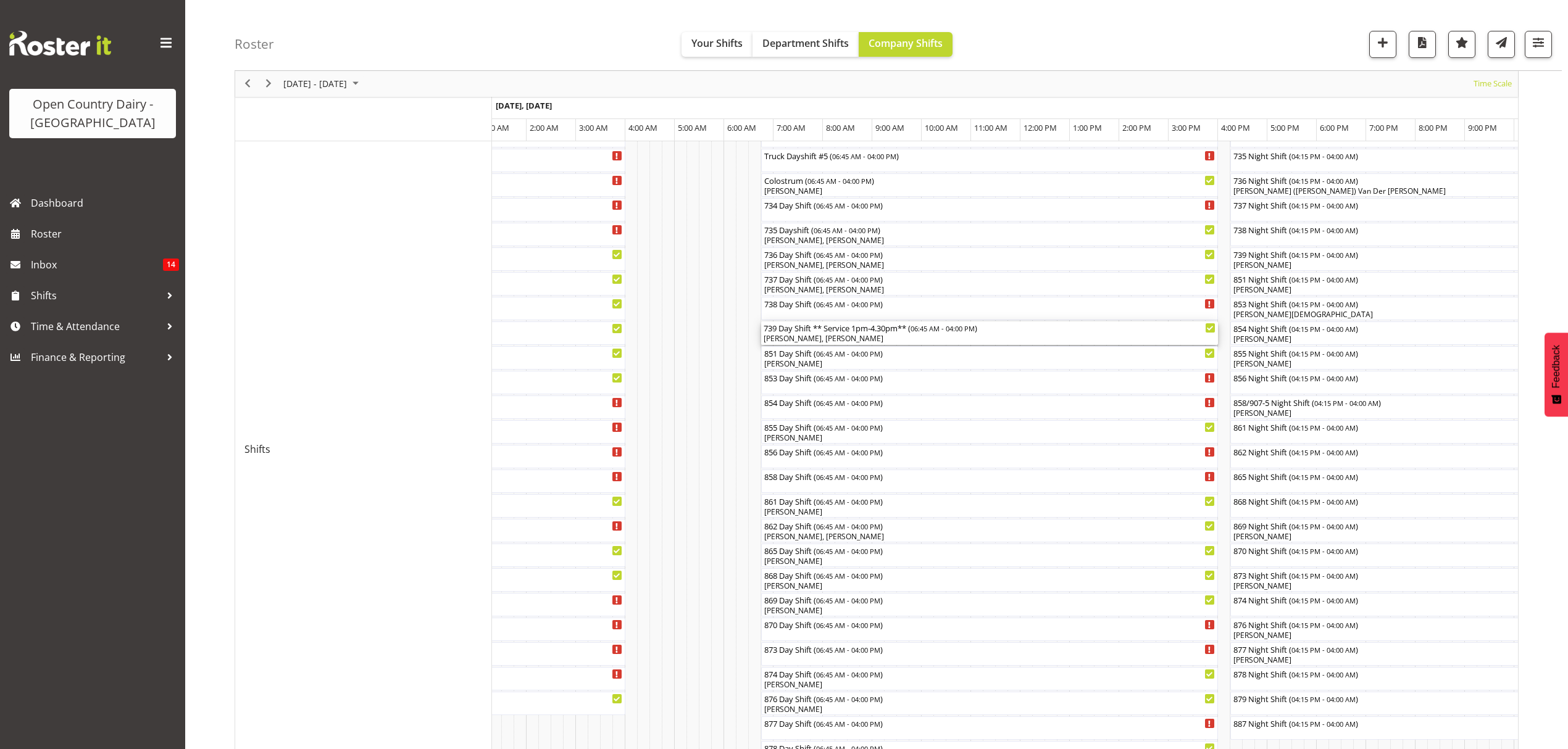
click at [858, 332] on div "739 Day Shift ** Service 1pm-4.30pm** ( 06:45 AM - 04:00 PM )" at bounding box center [989, 328] width 452 height 12
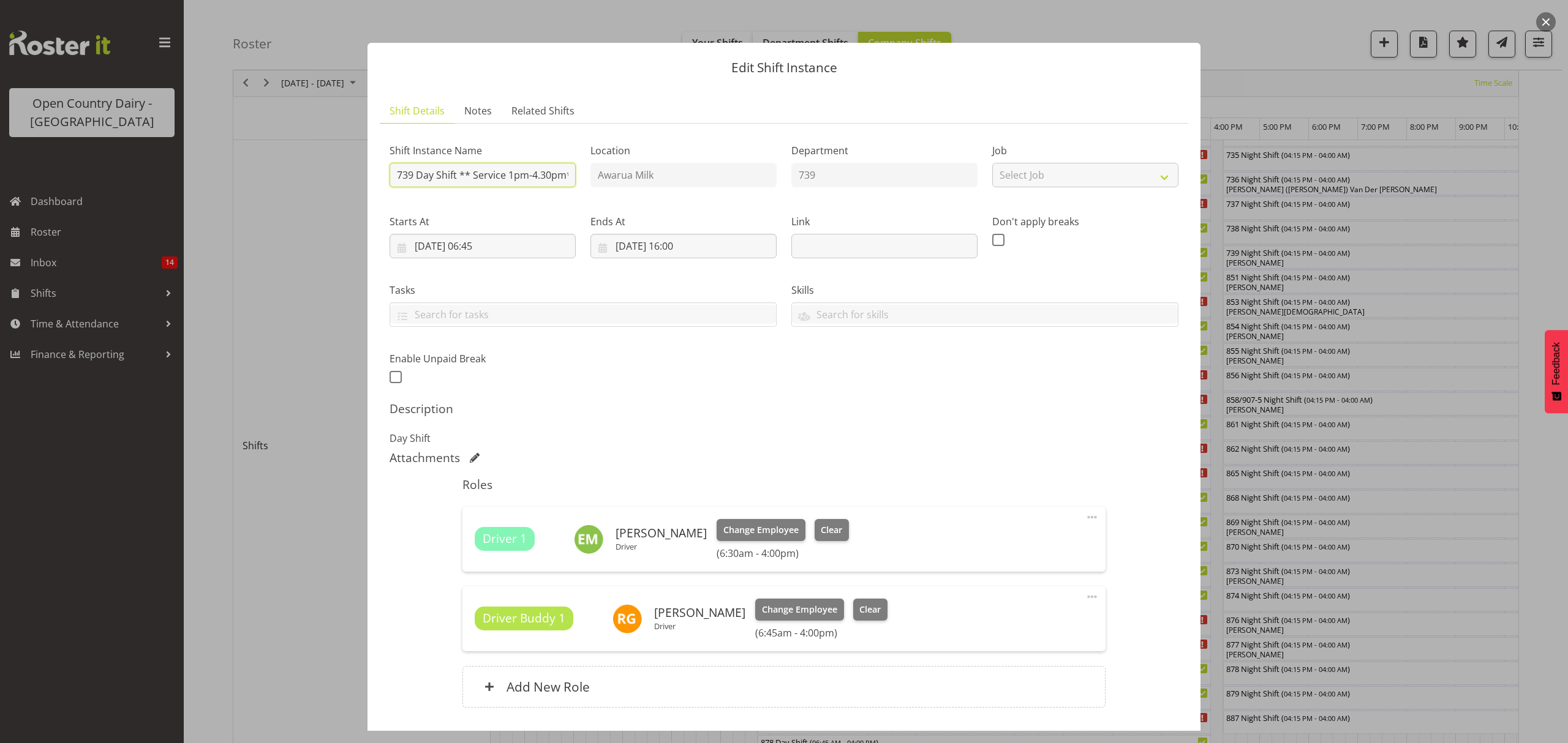
click at [561, 174] on input "739 Day Shift ** Service 1pm-4.30pm**" at bounding box center [483, 175] width 186 height 24
click at [566, 176] on input "739 Day Shift ** Service 1pm-4.30pm**" at bounding box center [483, 175] width 186 height 24
click at [564, 176] on input "739 Day Shift ** Service 1pm-4.30pm**" at bounding box center [483, 175] width 186 height 24
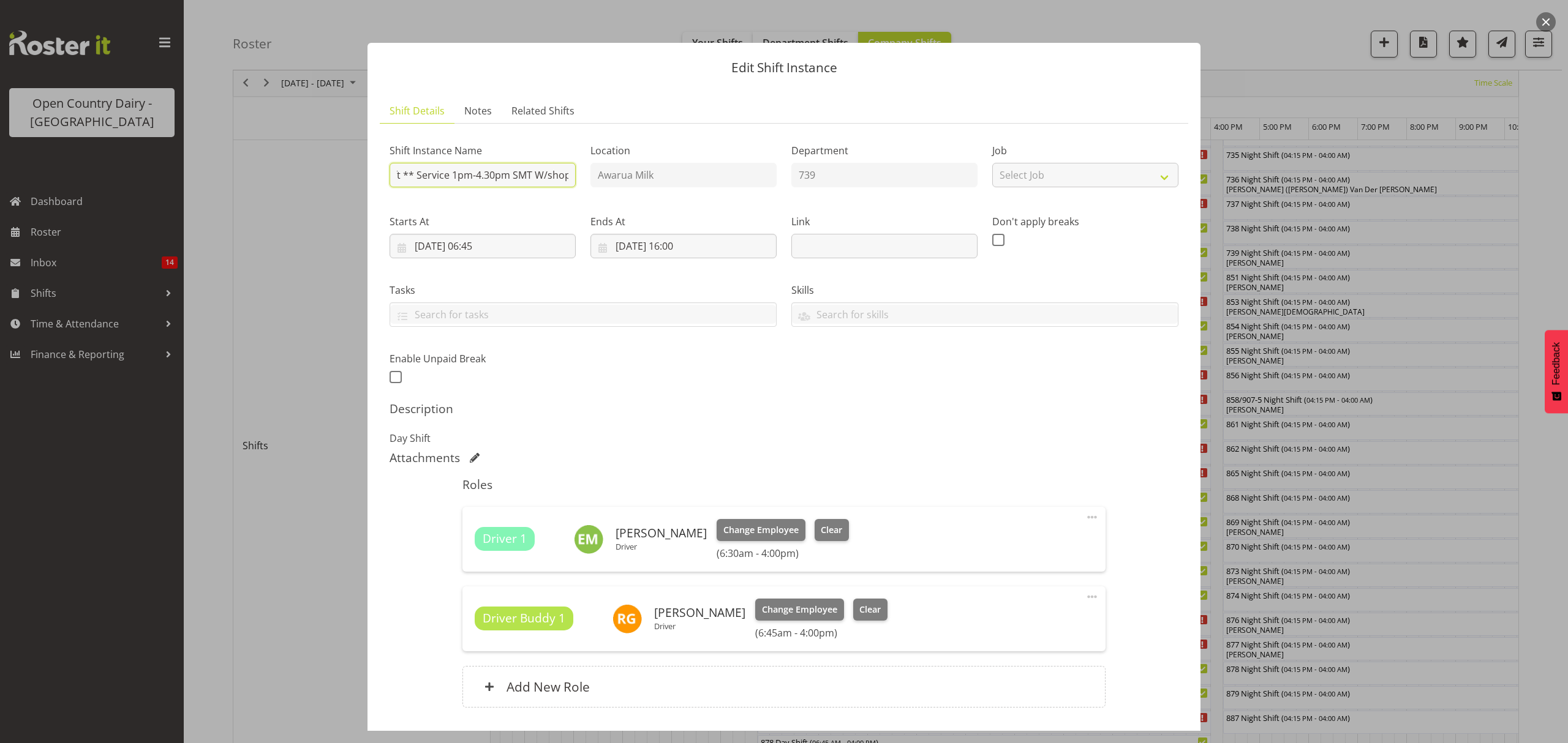
scroll to position [0, 62]
type input "739 Day Shift ** Service 1pm-4.30pm SMT W/shop**"
click at [822, 395] on div "Shift Instance Name 739 Day Shift ** Service 1pm-4.30pm SMT W/shop** Location A…" at bounding box center [783, 428] width 789 height 589
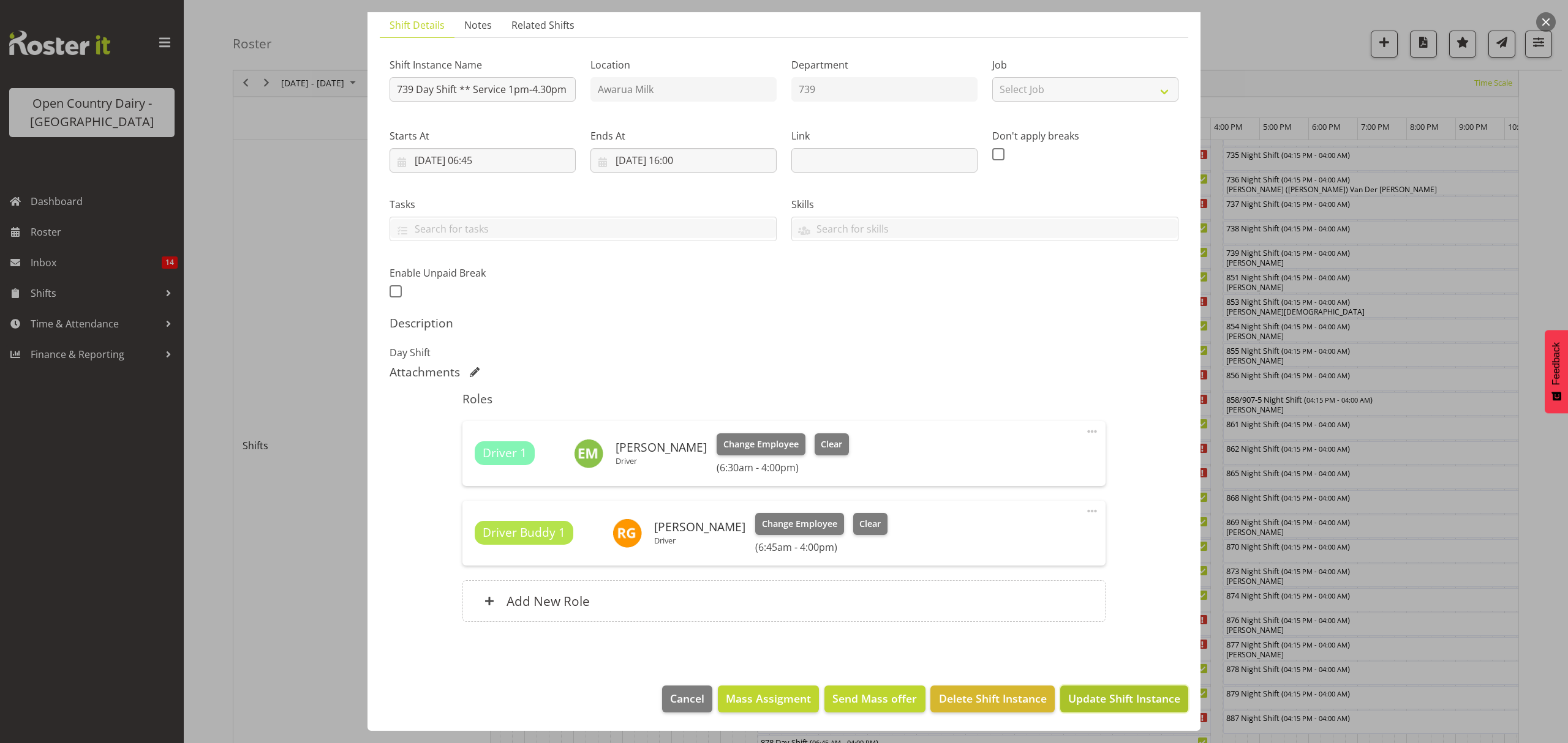
click at [1105, 697] on span "Update Shift Instance" at bounding box center [1124, 698] width 112 height 16
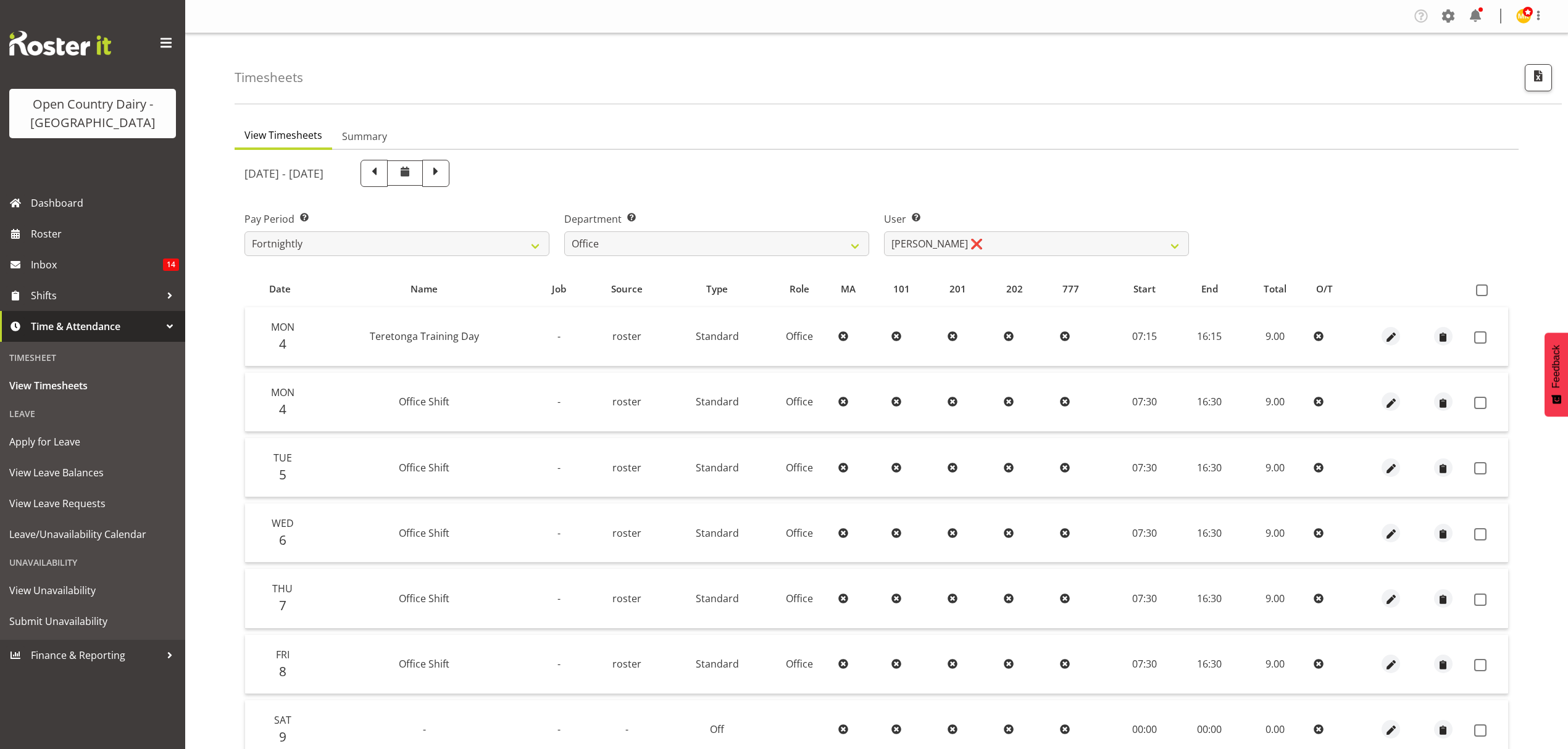
select select "699"
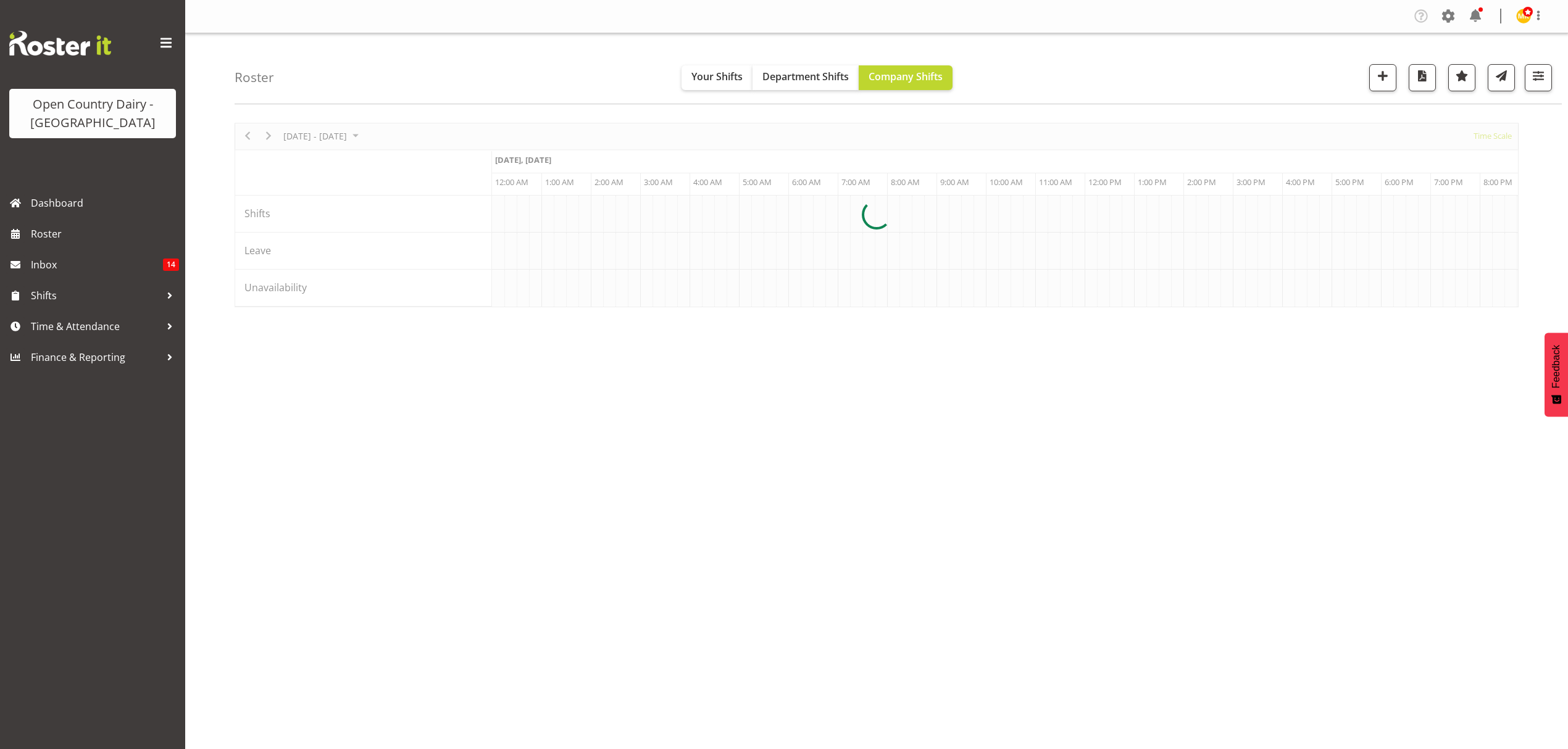
scroll to position [0, 5925]
